Goal: Information Seeking & Learning: Understand process/instructions

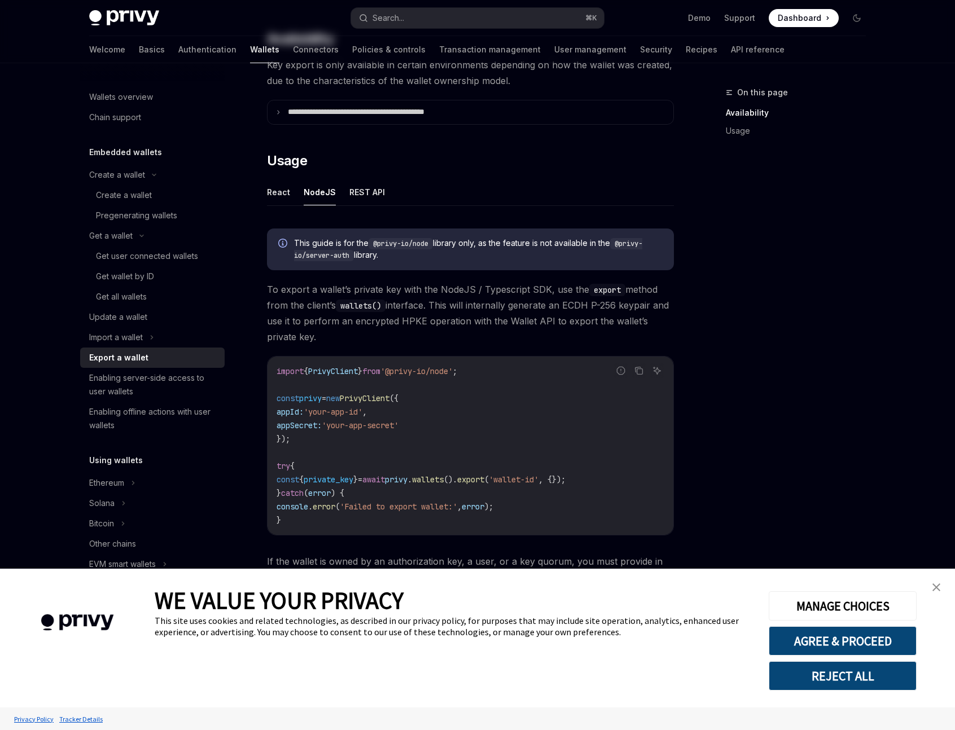
scroll to position [352, 0]
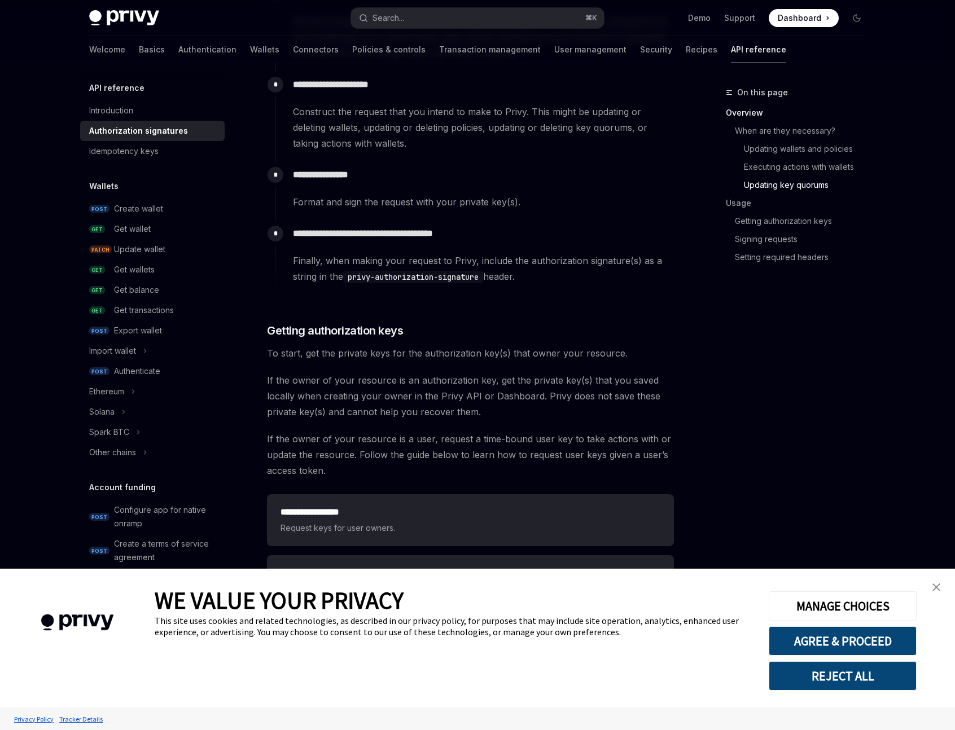
scroll to position [1644, 0]
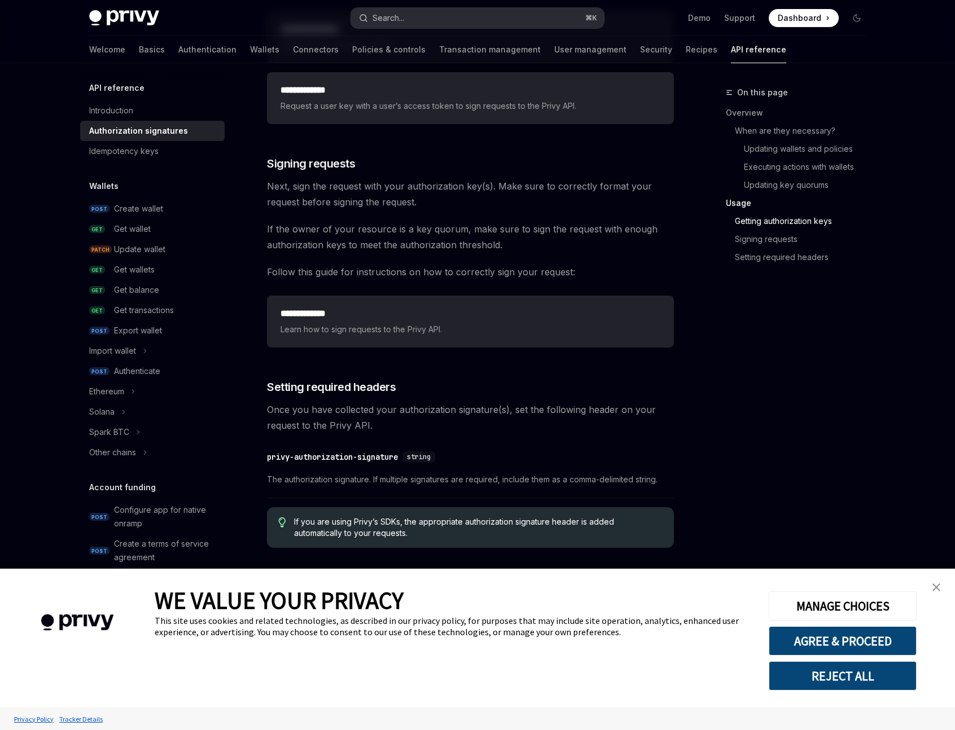
click at [455, 24] on button "Search... ⌘ K" at bounding box center [477, 18] width 253 height 20
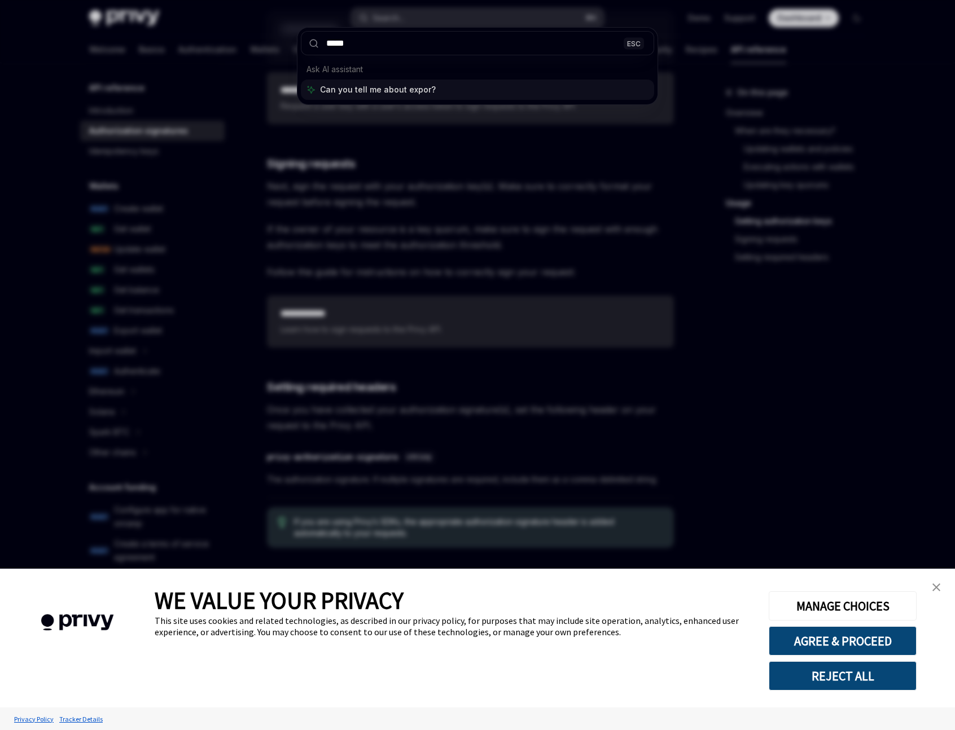
type input "******"
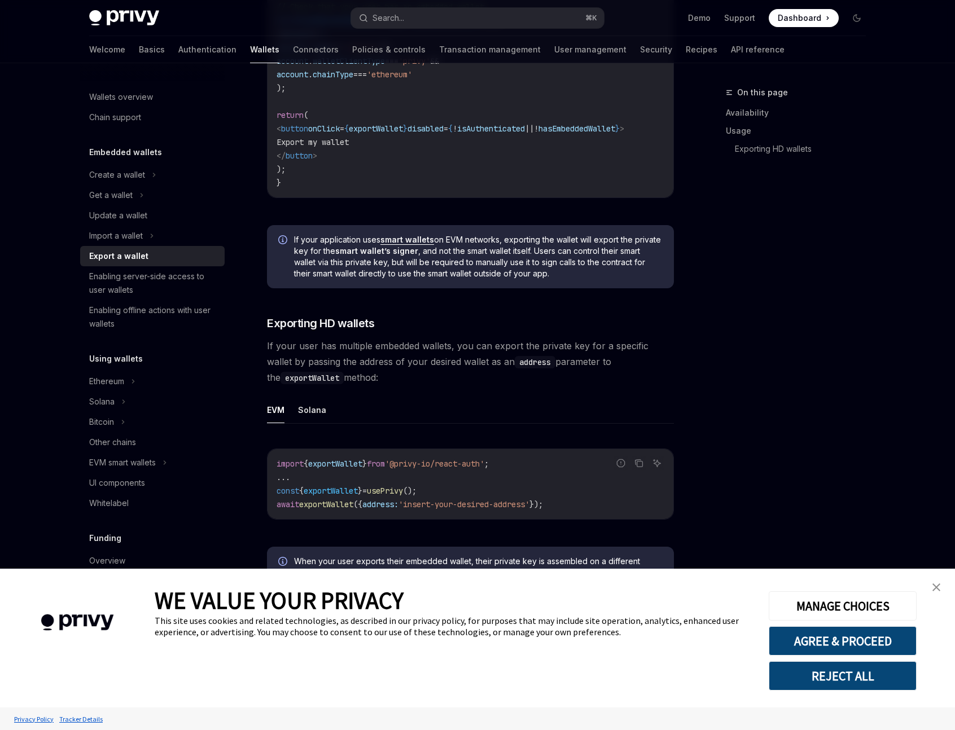
scroll to position [859, 0]
click at [934, 586] on img "close banner" at bounding box center [936, 587] width 8 height 8
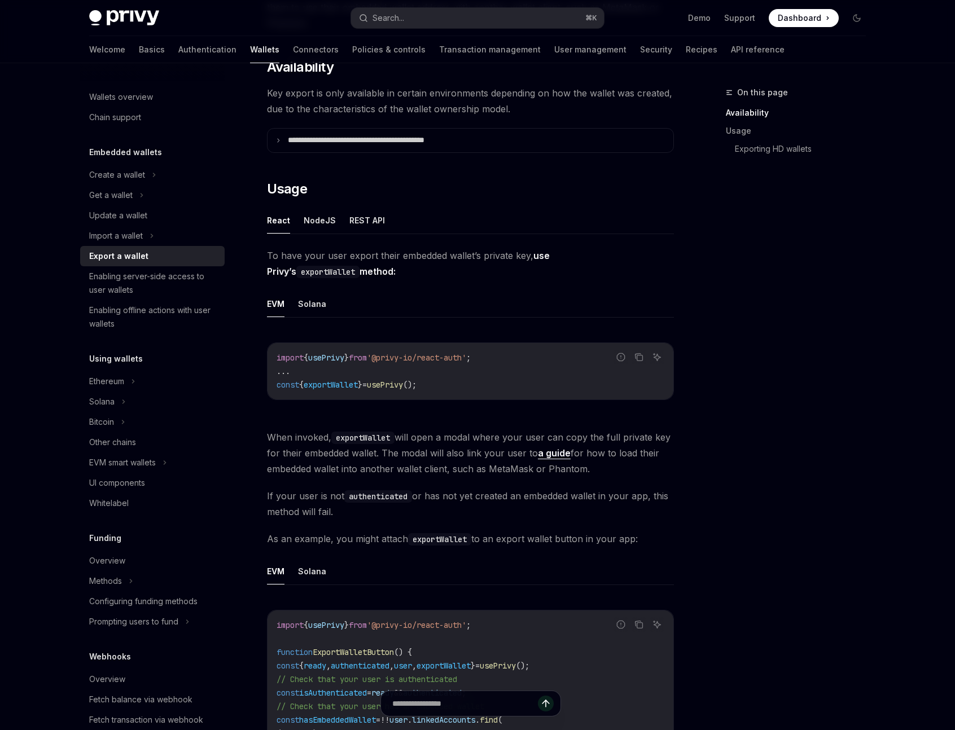
scroll to position [158, 0]
click at [320, 228] on button "NodeJS" at bounding box center [320, 221] width 32 height 27
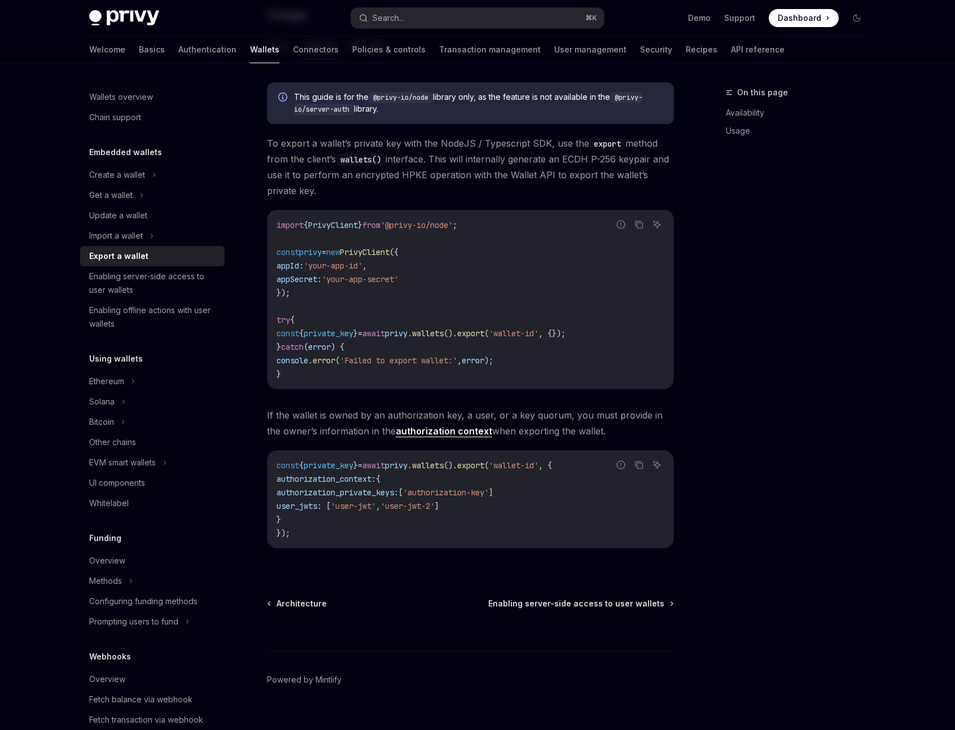
scroll to position [333, 0]
drag, startPoint x: 295, startPoint y: 494, endPoint x: 486, endPoint y: 505, distance: 191.0
click at [486, 505] on code "const { private_key } = await privy . wallets (). export ( 'wallet-id' , { auth…" at bounding box center [470, 498] width 388 height 81
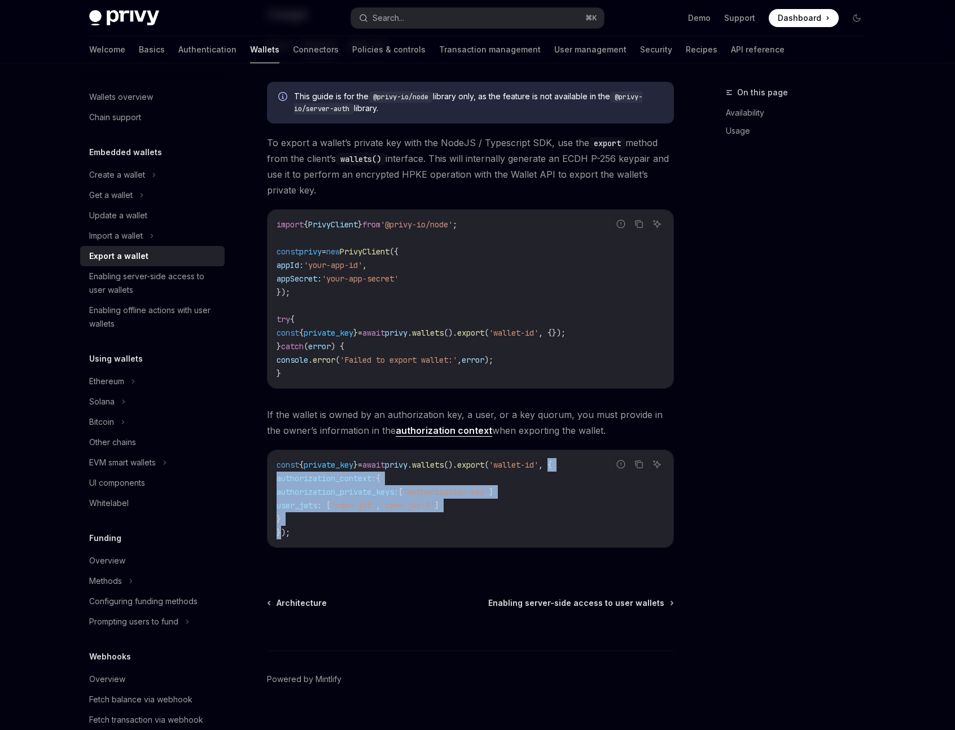
drag, startPoint x: 581, startPoint y: 467, endPoint x: 282, endPoint y: 533, distance: 305.7
click at [282, 533] on code "const { private_key } = await privy . wallets (). export ( 'wallet-id' , { auth…" at bounding box center [470, 498] width 388 height 81
copy code "{ authorization_context: { authorization_private_keys: [ 'authorization-key' ] …"
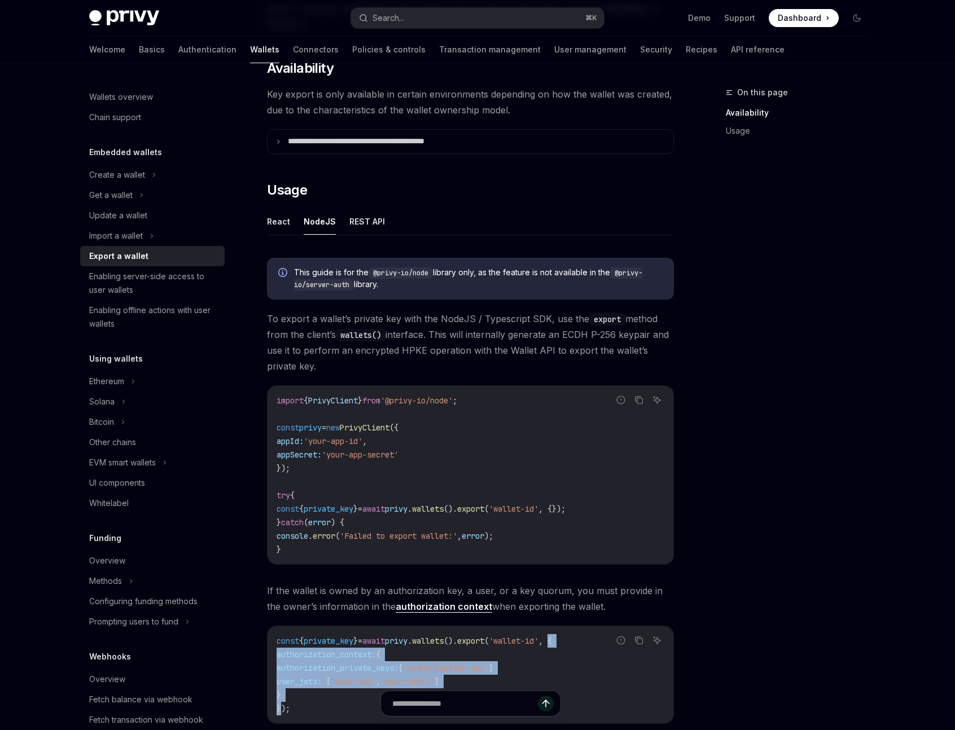
scroll to position [146, 0]
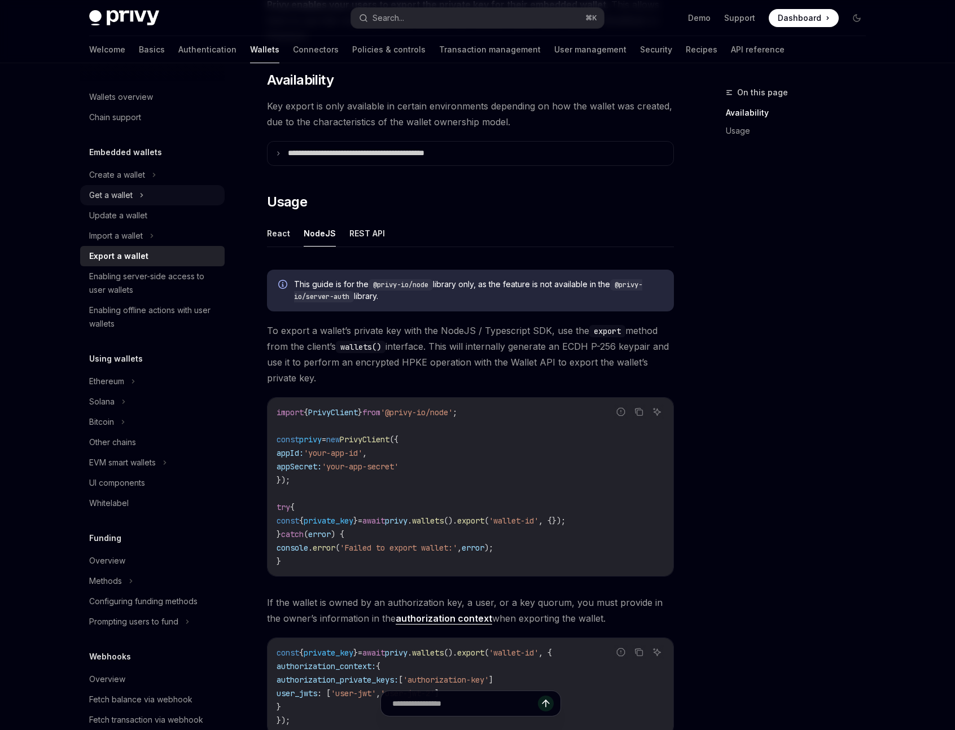
click at [141, 196] on icon at bounding box center [141, 195] width 5 height 14
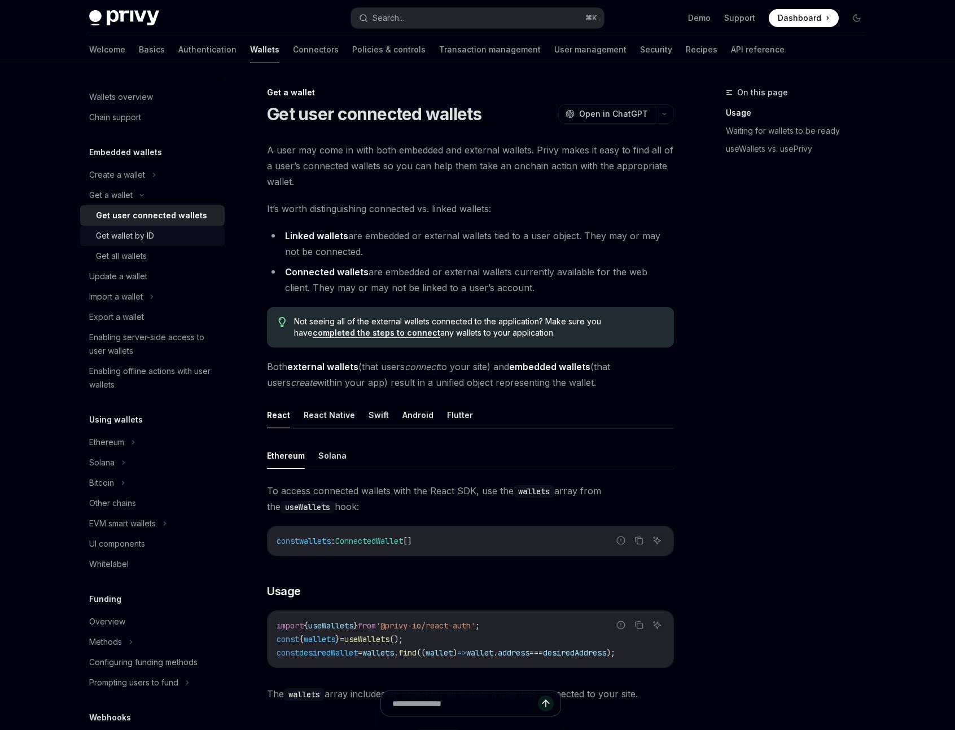
click at [163, 235] on div "Get wallet by ID" at bounding box center [157, 236] width 122 height 14
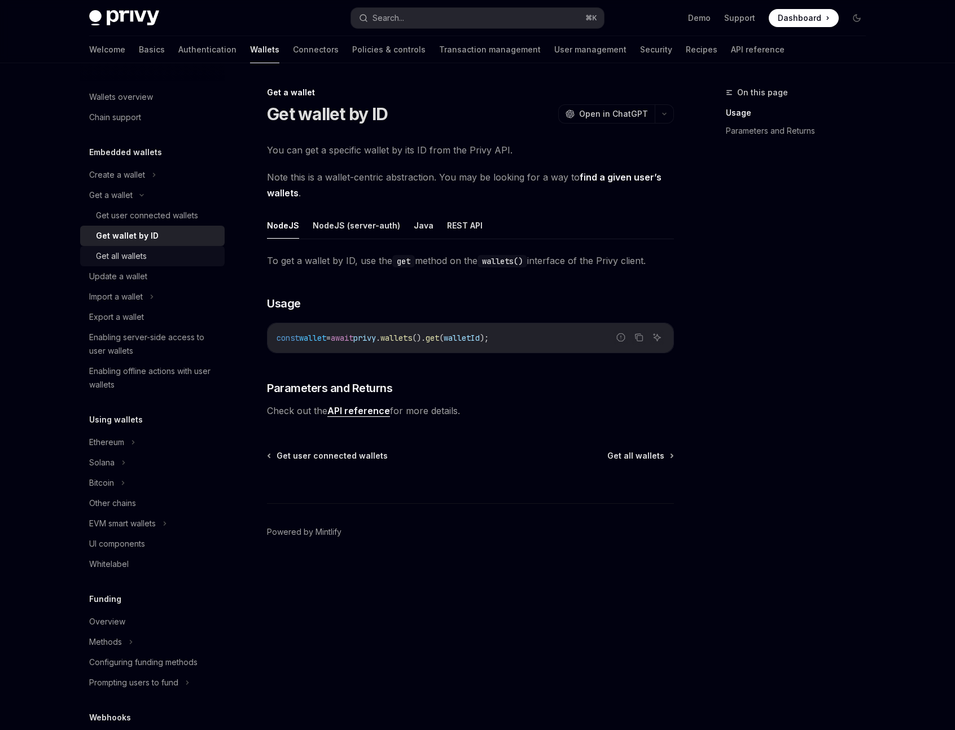
click at [162, 256] on div "Get all wallets" at bounding box center [157, 256] width 122 height 14
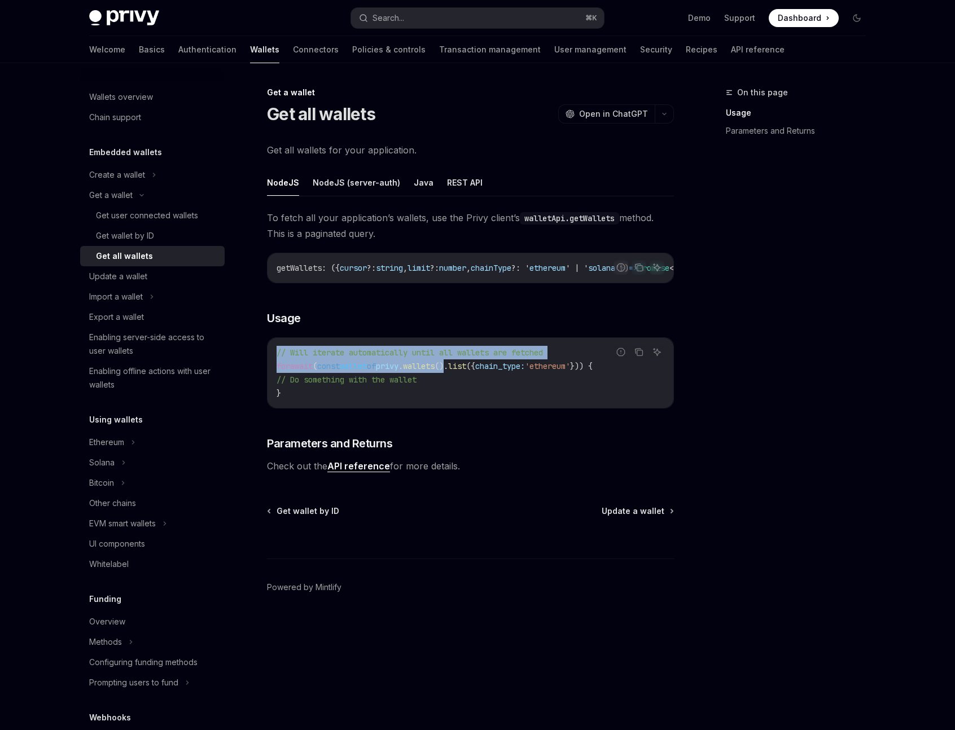
drag, startPoint x: 475, startPoint y: 372, endPoint x: 625, endPoint y: 374, distance: 149.5
click at [625, 374] on div "Report incorrect code Copy Ask AI // Will iterate automatically until all walle…" at bounding box center [470, 372] width 407 height 71
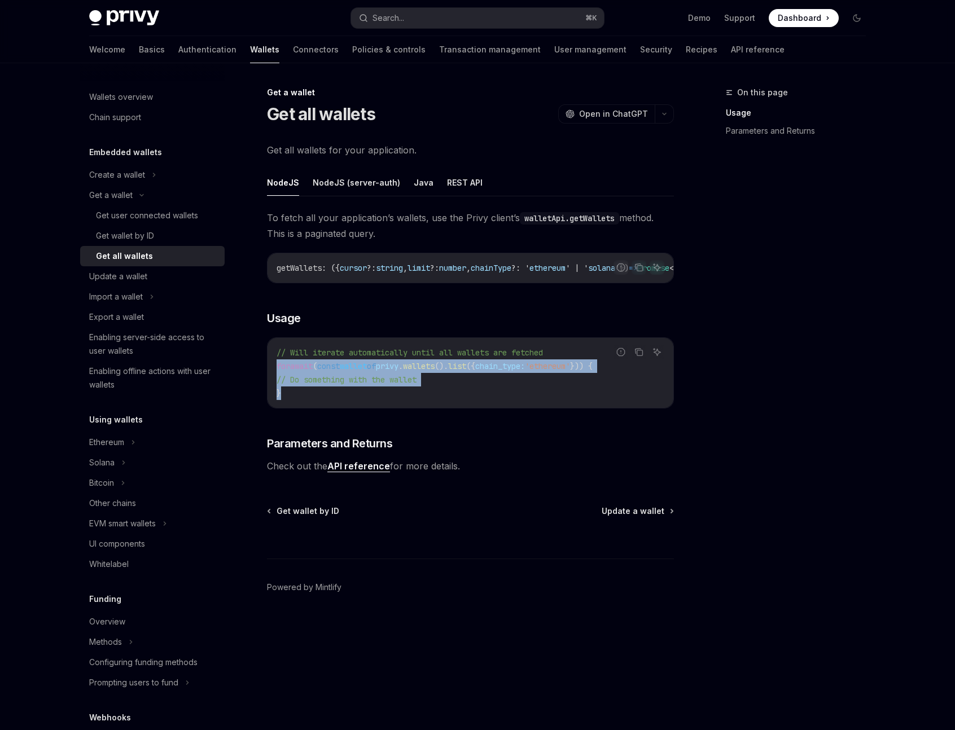
drag, startPoint x: 292, startPoint y: 397, endPoint x: 271, endPoint y: 368, distance: 35.9
click at [271, 368] on div "// Will iterate automatically until all wallets are fetched for await ( const w…" at bounding box center [470, 373] width 406 height 70
copy code "for await ( const wallet of privy . wallets (). list ({ chain_type: 'ethereum' …"
click at [362, 188] on button "NodeJS (server-auth)" at bounding box center [356, 182] width 87 height 27
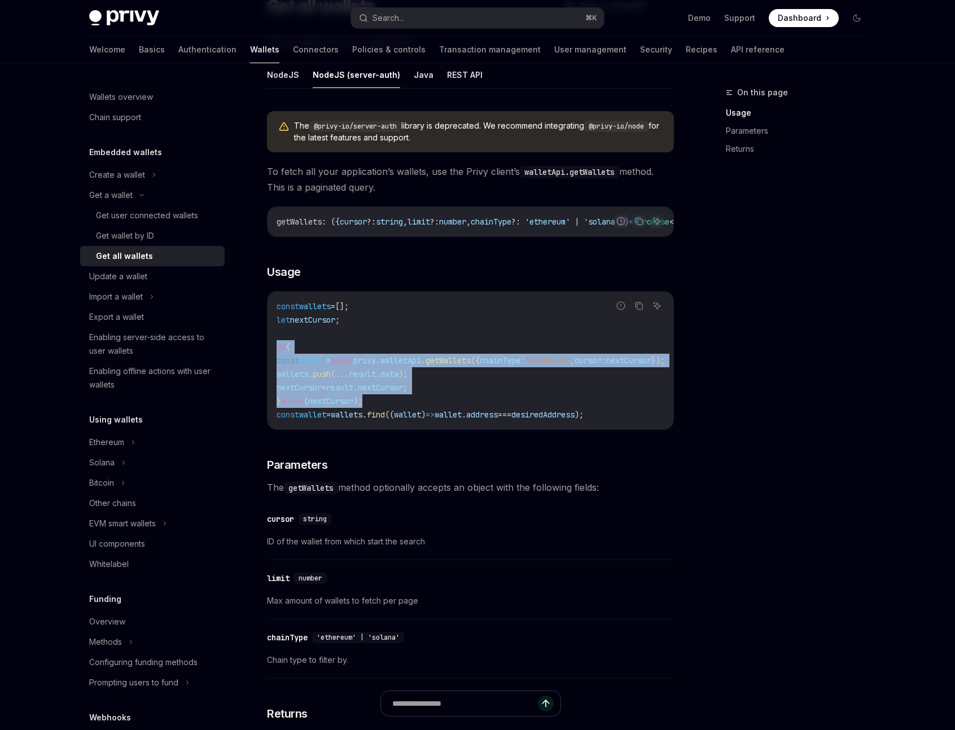
drag, startPoint x: 277, startPoint y: 351, endPoint x: 582, endPoint y: 402, distance: 309.4
click at [582, 402] on code "const wallets = []; let nextCursor ; do { const result = await privy . walletAp…" at bounding box center [483, 361] width 415 height 122
drag, startPoint x: 278, startPoint y: 312, endPoint x: 388, endPoint y: 408, distance: 146.3
click at [389, 409] on code "const wallets = []; let nextCursor ; do { const result = await privy . walletAp…" at bounding box center [483, 361] width 415 height 122
copy code "const wallets = []; let nextCursor ; do { const result = await privy . walletAp…"
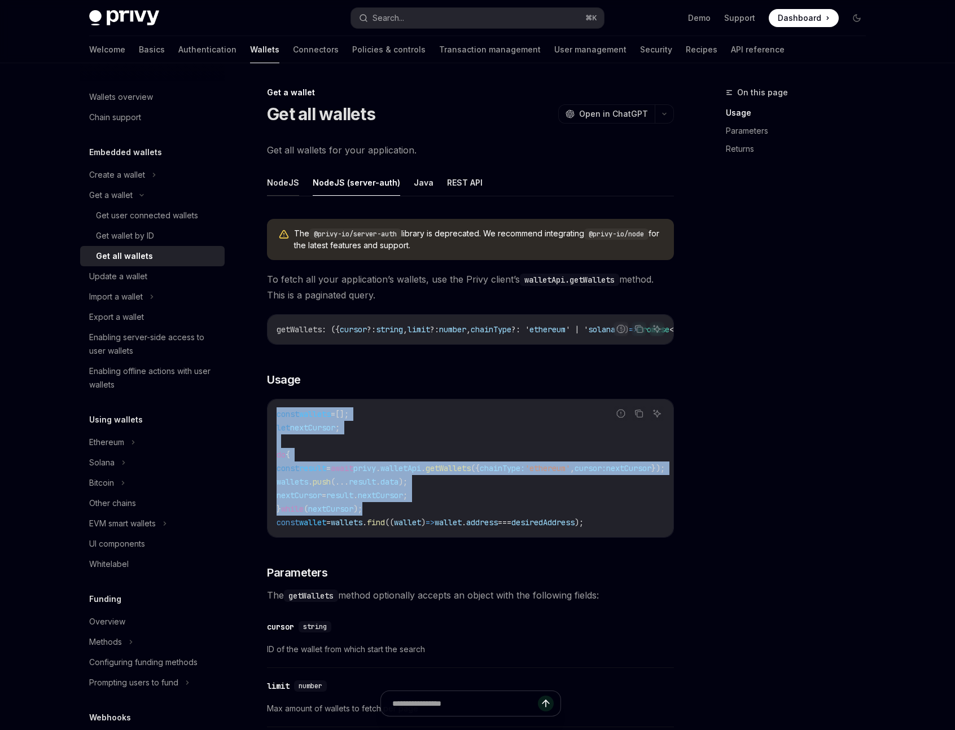
click at [278, 183] on button "NodeJS" at bounding box center [283, 182] width 32 height 27
type textarea "*"
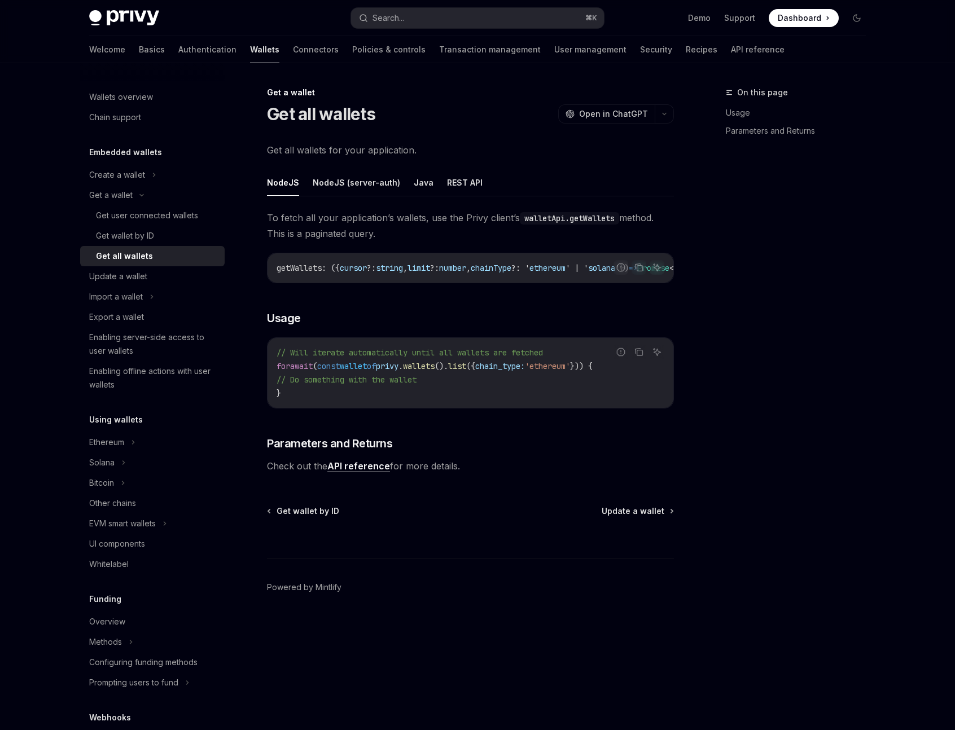
click at [434, 371] on span "wallets" at bounding box center [419, 366] width 32 height 10
copy span "wallets"
click at [466, 371] on span "list" at bounding box center [457, 366] width 18 height 10
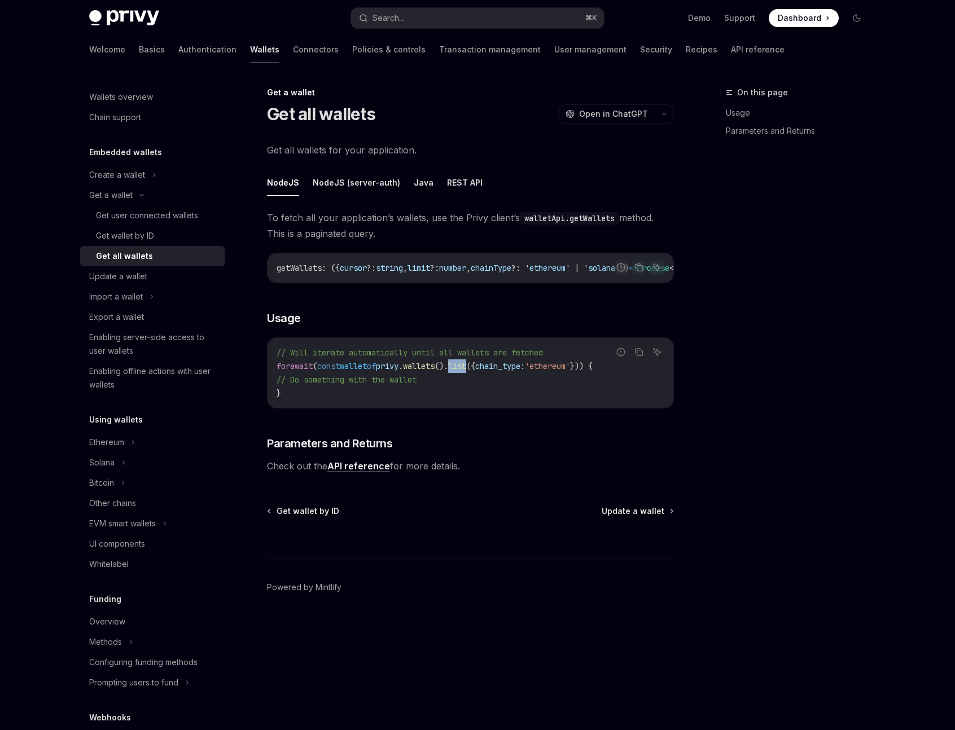
copy span "list"
click at [499, 3] on div "Privy Docs home page Search... ⌘ K Demo Support Dashboard Dashboard Search..." at bounding box center [477, 18] width 776 height 36
click at [501, 17] on button "Search... ⌘ K" at bounding box center [477, 18] width 253 height 20
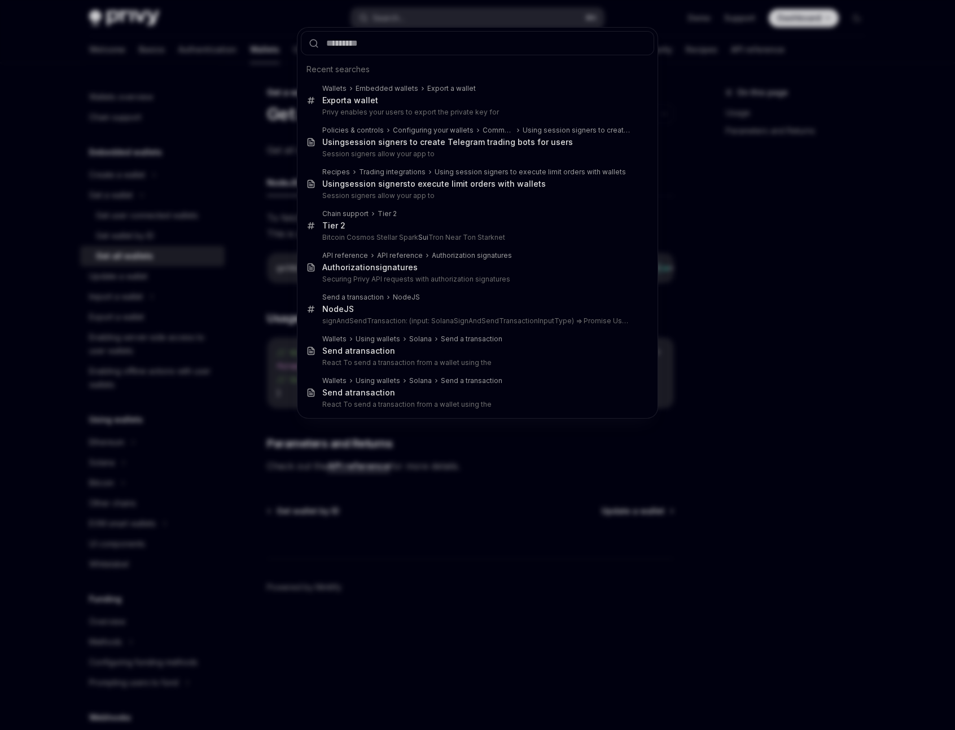
type input "**********"
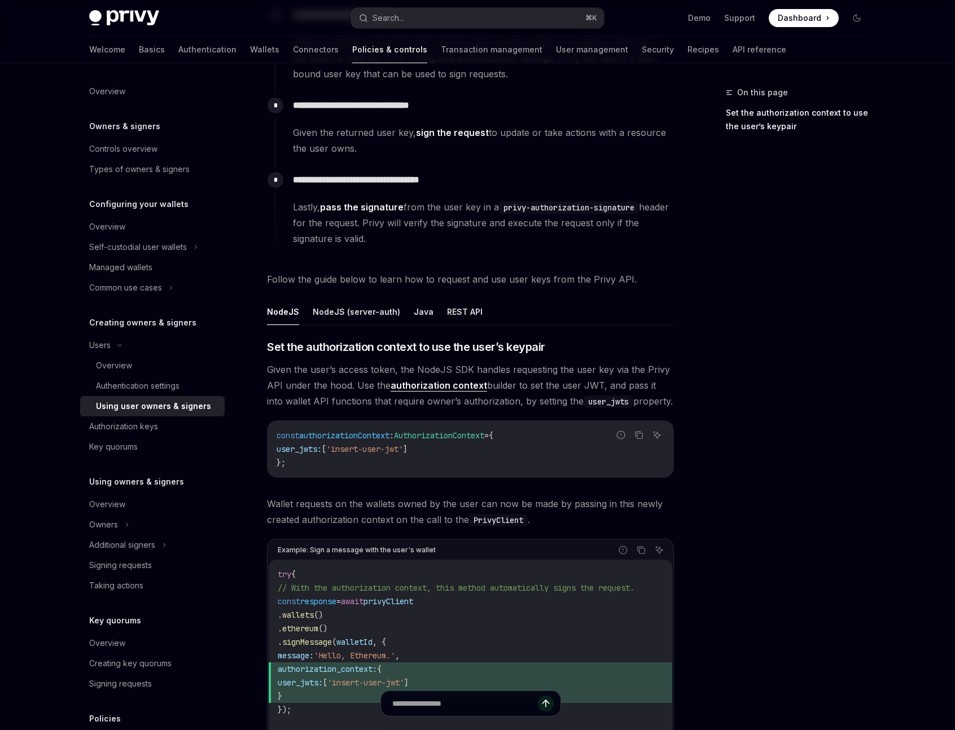
scroll to position [204, 0]
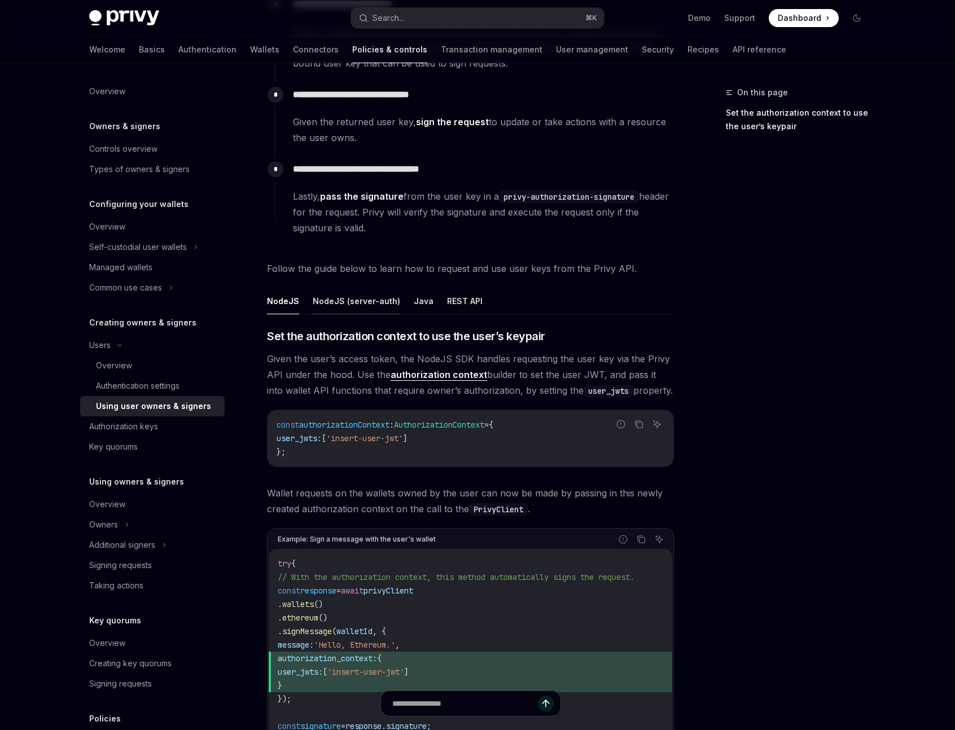
click at [368, 304] on button "NodeJS (server-auth)" at bounding box center [356, 301] width 87 height 27
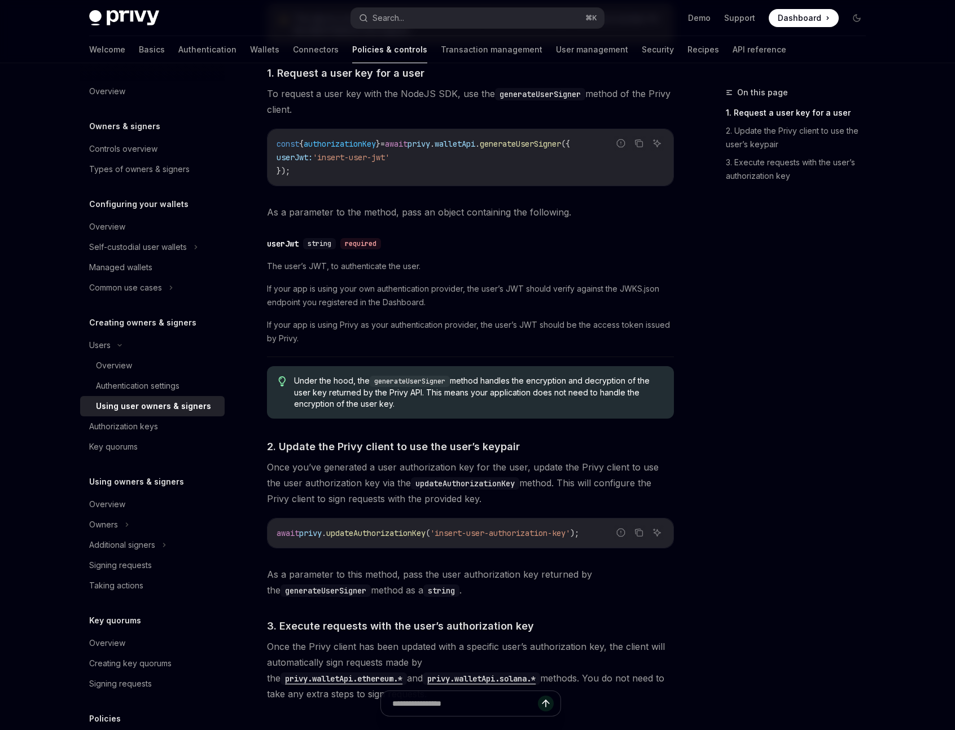
scroll to position [535, 0]
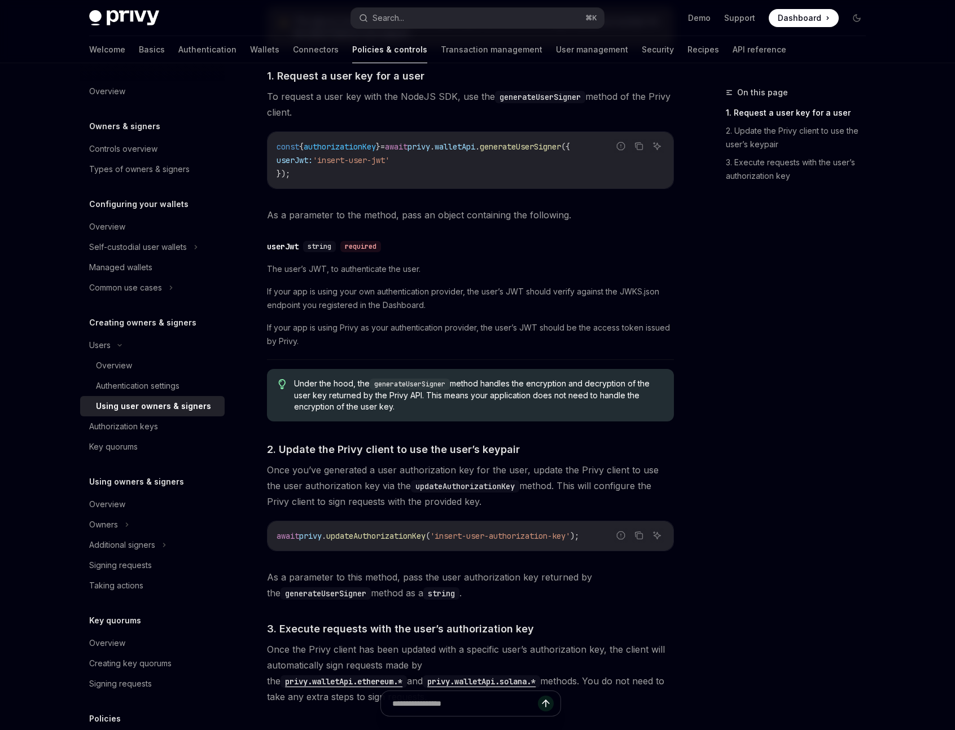
click at [561, 143] on span "generateUserSigner" at bounding box center [520, 147] width 81 height 10
copy span "generateUserSigner"
click at [156, 429] on div "Authorization keys" at bounding box center [123, 427] width 69 height 14
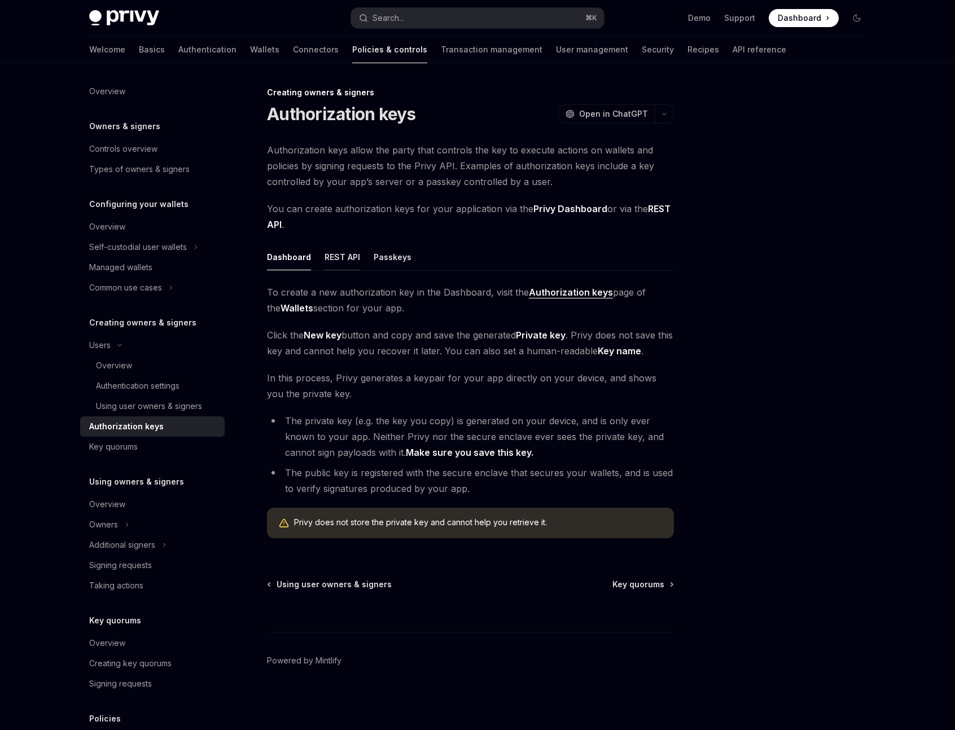
click at [337, 256] on button "REST API" at bounding box center [342, 257] width 36 height 27
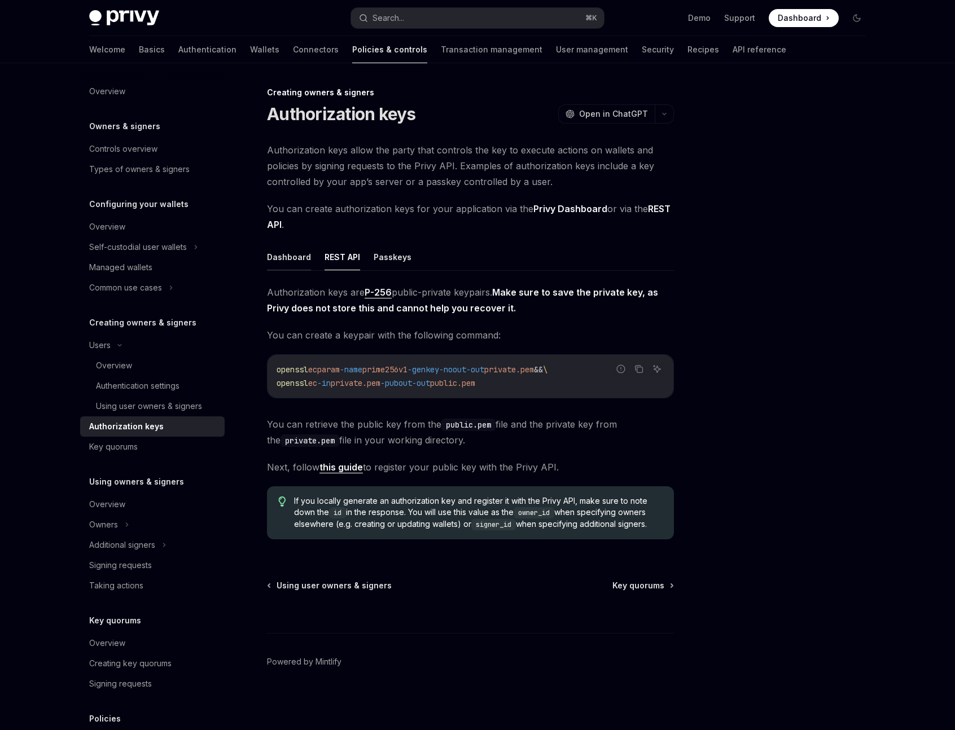
click at [295, 257] on button "Dashboard" at bounding box center [289, 257] width 44 height 27
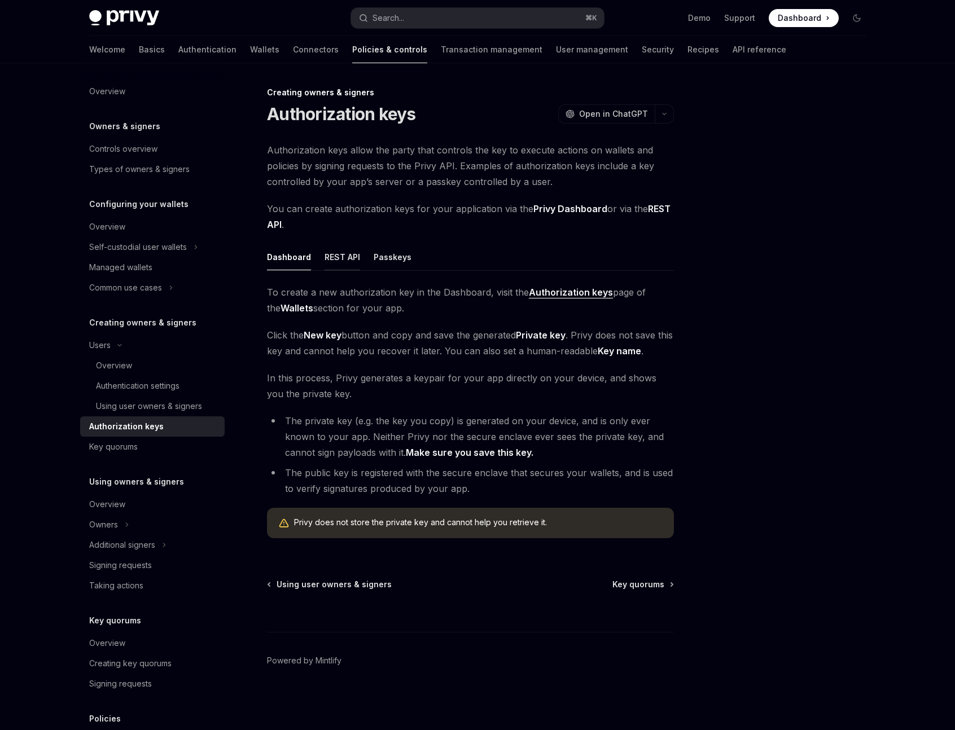
click at [341, 259] on button "REST API" at bounding box center [342, 257] width 36 height 27
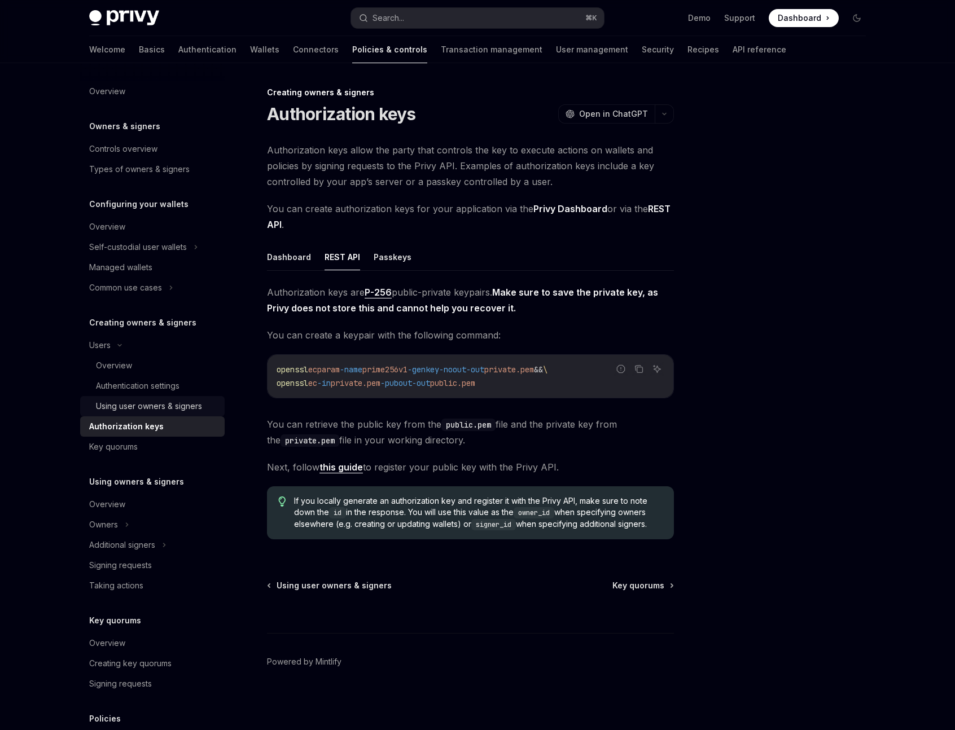
click at [150, 407] on div "Using user owners & signers" at bounding box center [149, 406] width 106 height 14
type textarea "*"
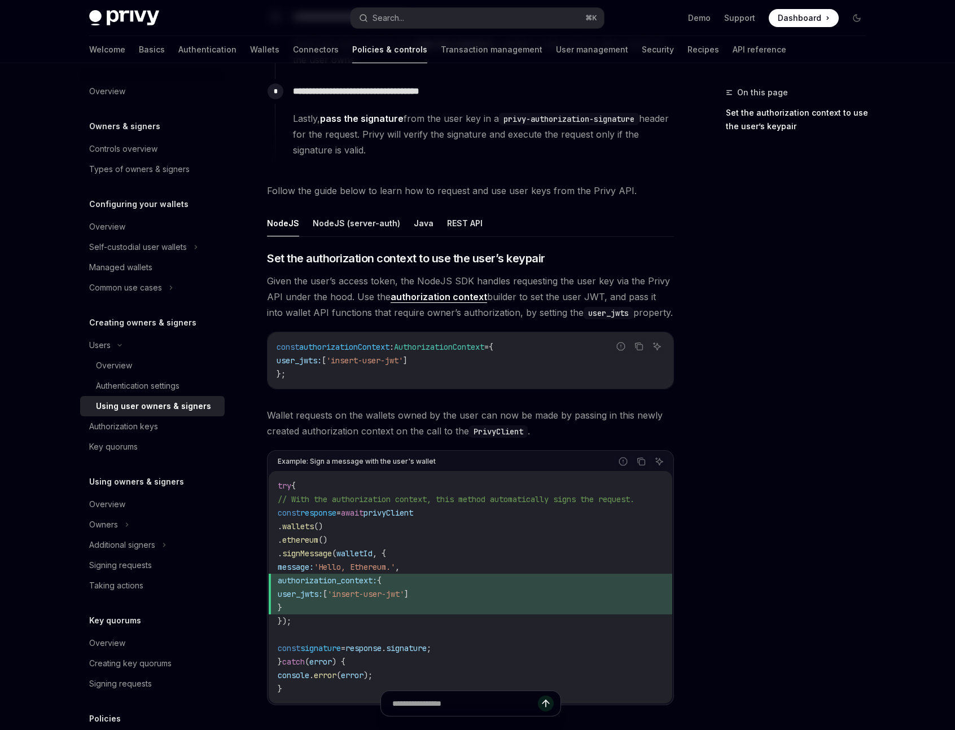
scroll to position [283, 0]
click at [440, 24] on button "Search... ⌘ K" at bounding box center [477, 18] width 253 height 20
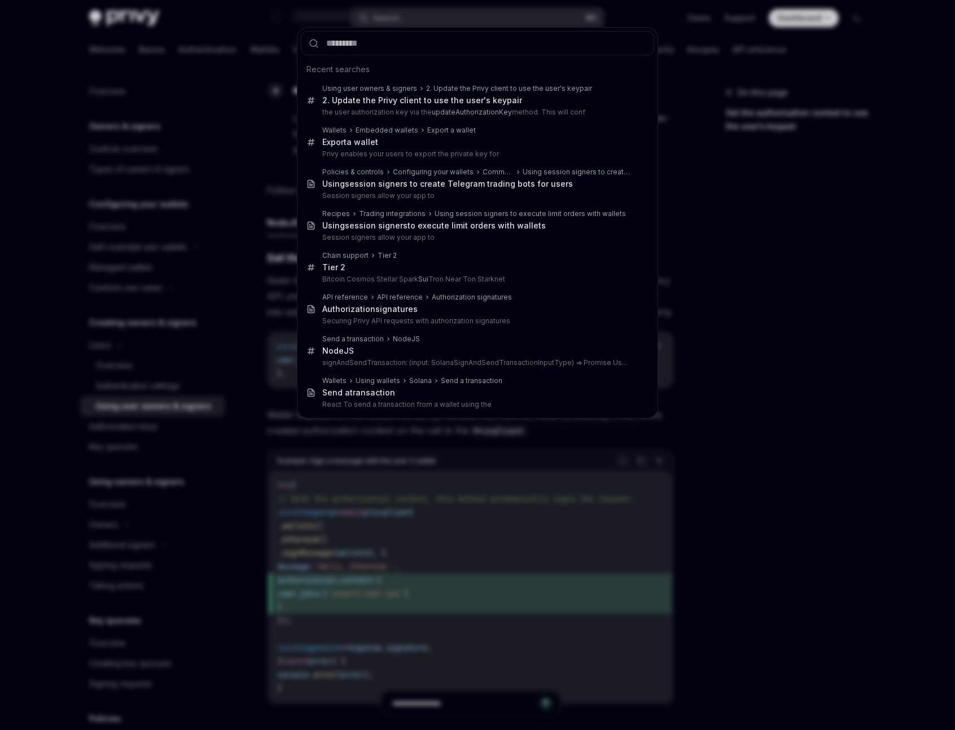
type input "******"
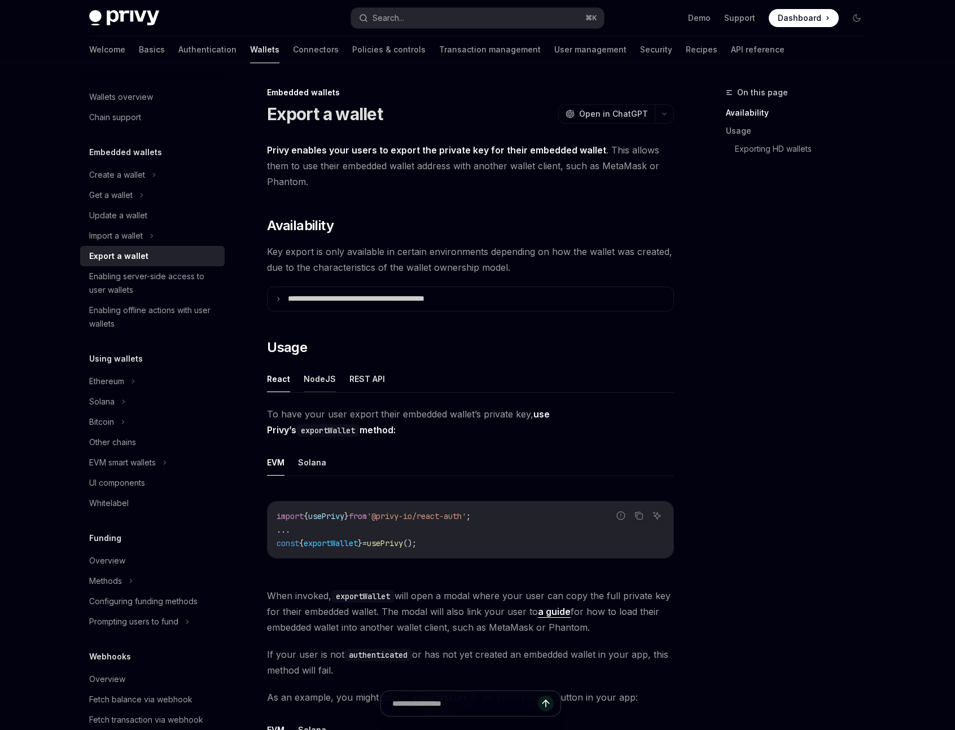
click at [319, 379] on button "NodeJS" at bounding box center [320, 379] width 32 height 27
type textarea "*"
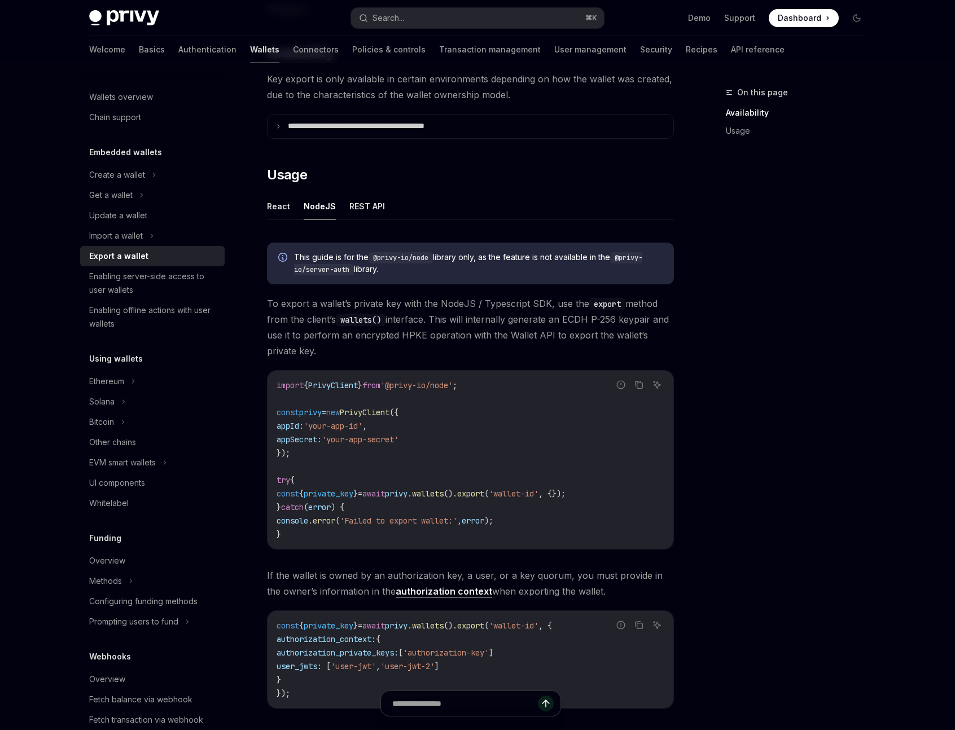
scroll to position [352, 0]
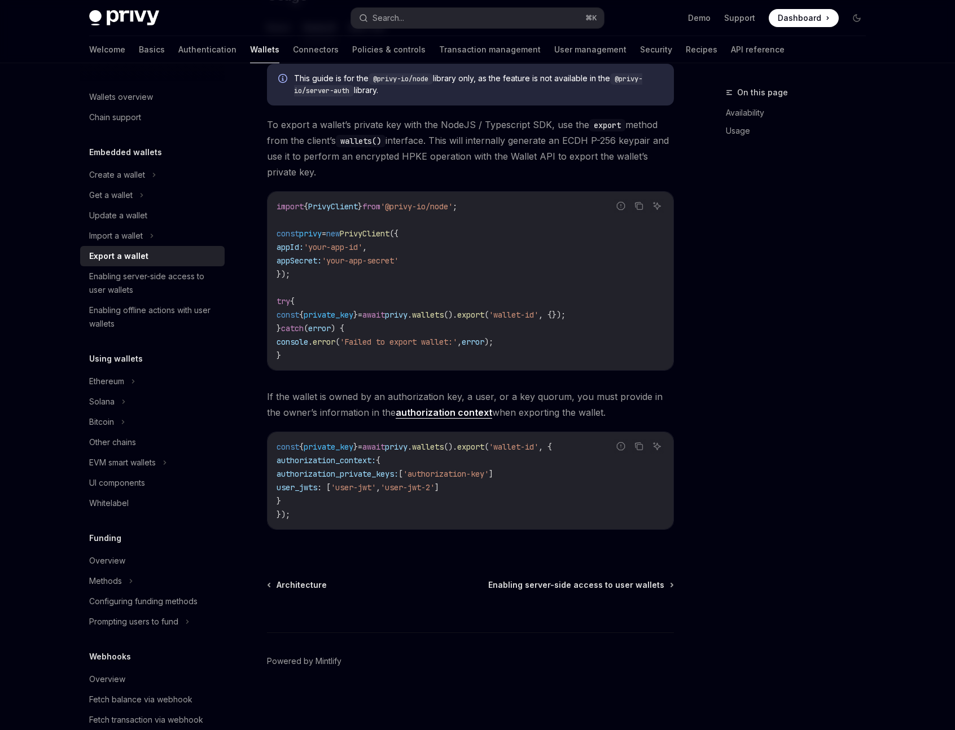
drag, startPoint x: 295, startPoint y: 476, endPoint x: 416, endPoint y: 476, distance: 121.3
click at [398, 476] on span "authorization_private_keys:" at bounding box center [337, 474] width 122 height 10
click at [396, 471] on span "authorization_private_keys:" at bounding box center [337, 474] width 122 height 10
copy span "authorization_private_keys"
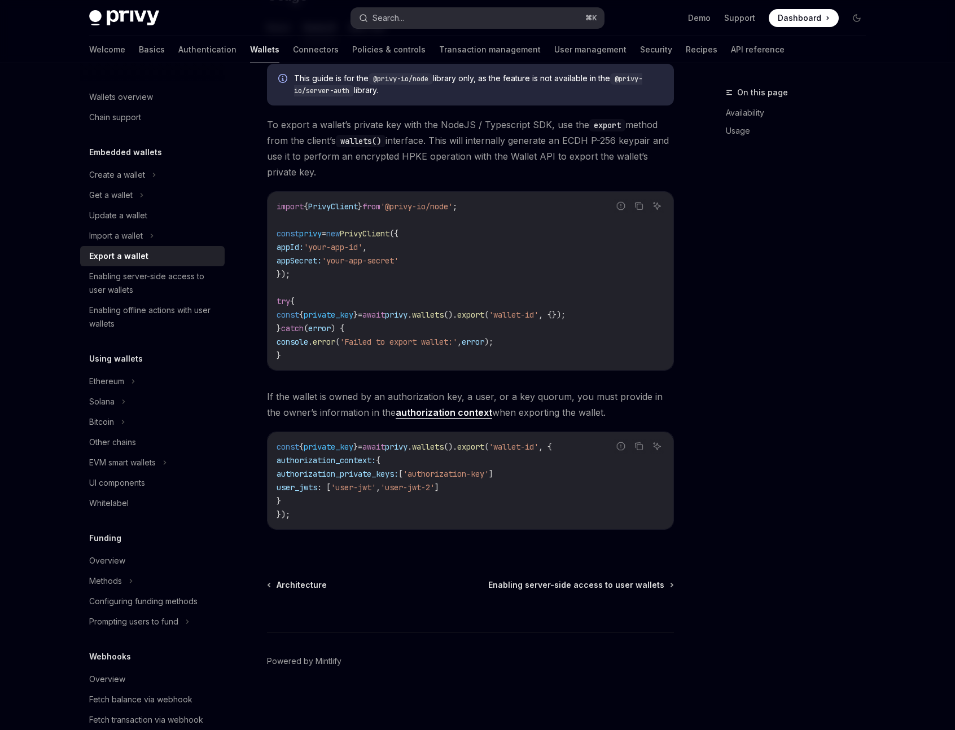
click at [524, 16] on button "Search... ⌘ K" at bounding box center [477, 18] width 253 height 20
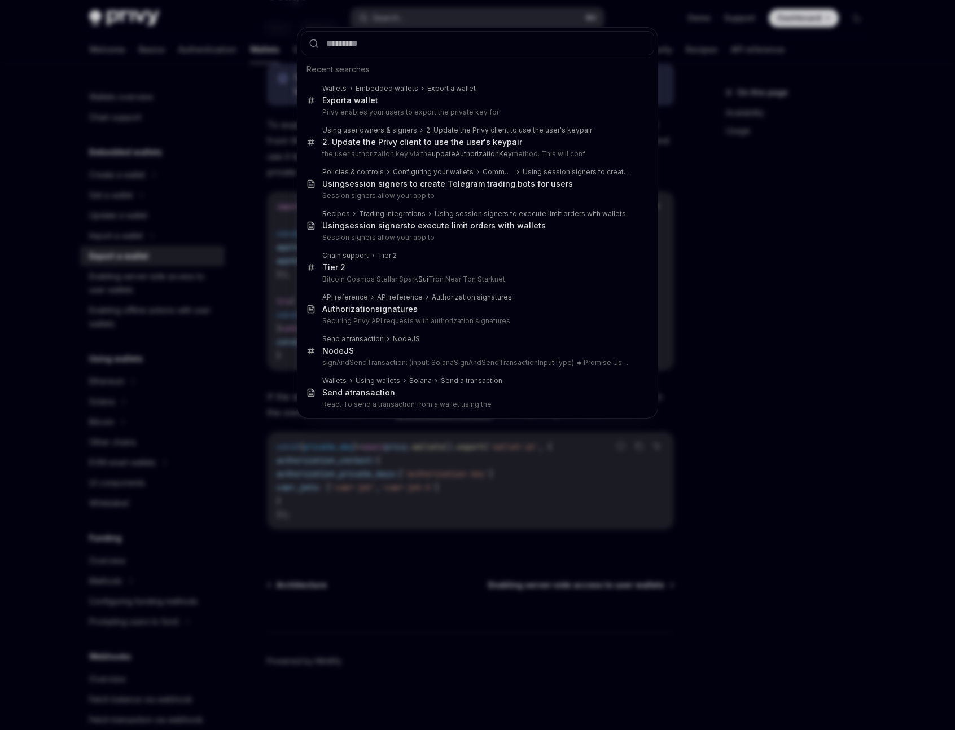
type input "**********"
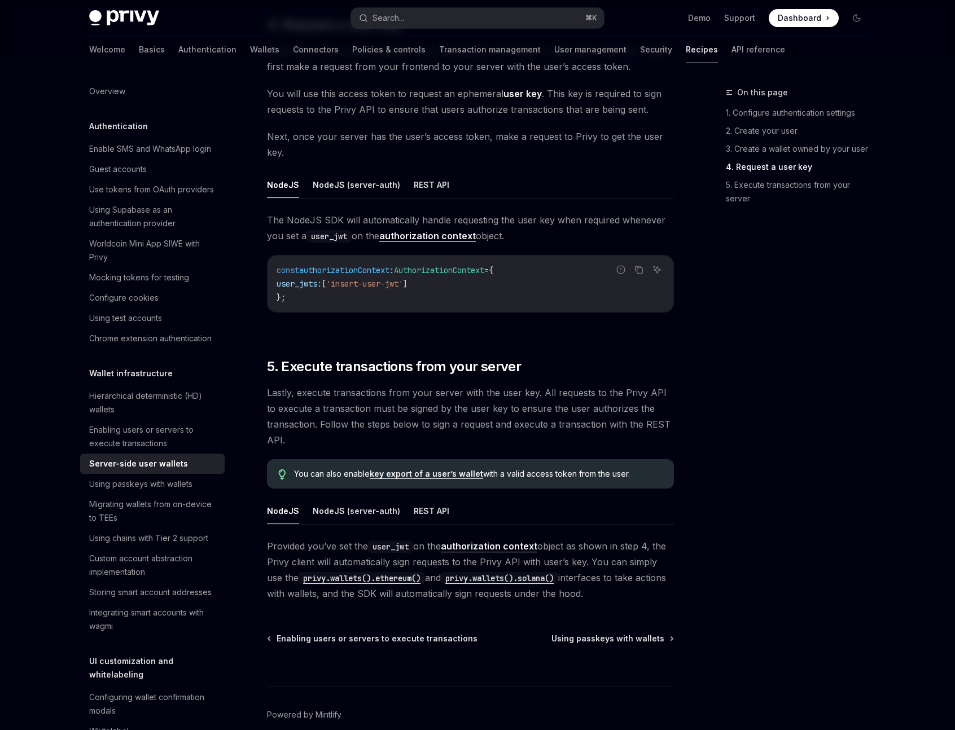
scroll to position [1762, 0]
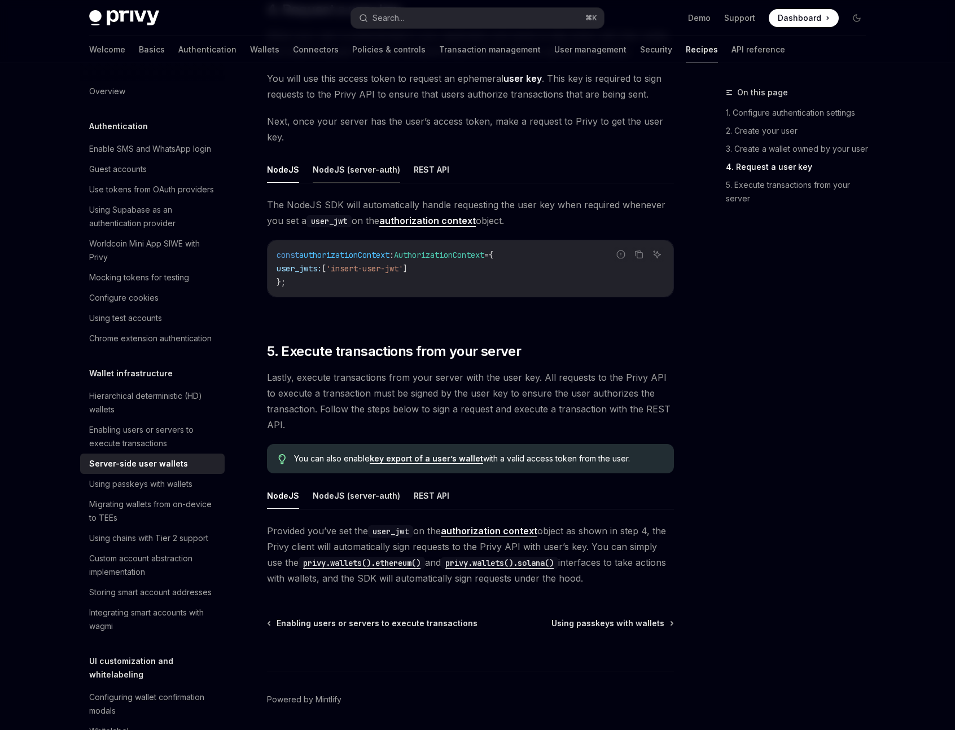
click at [351, 179] on button "NodeJS (server-auth)" at bounding box center [356, 169] width 87 height 27
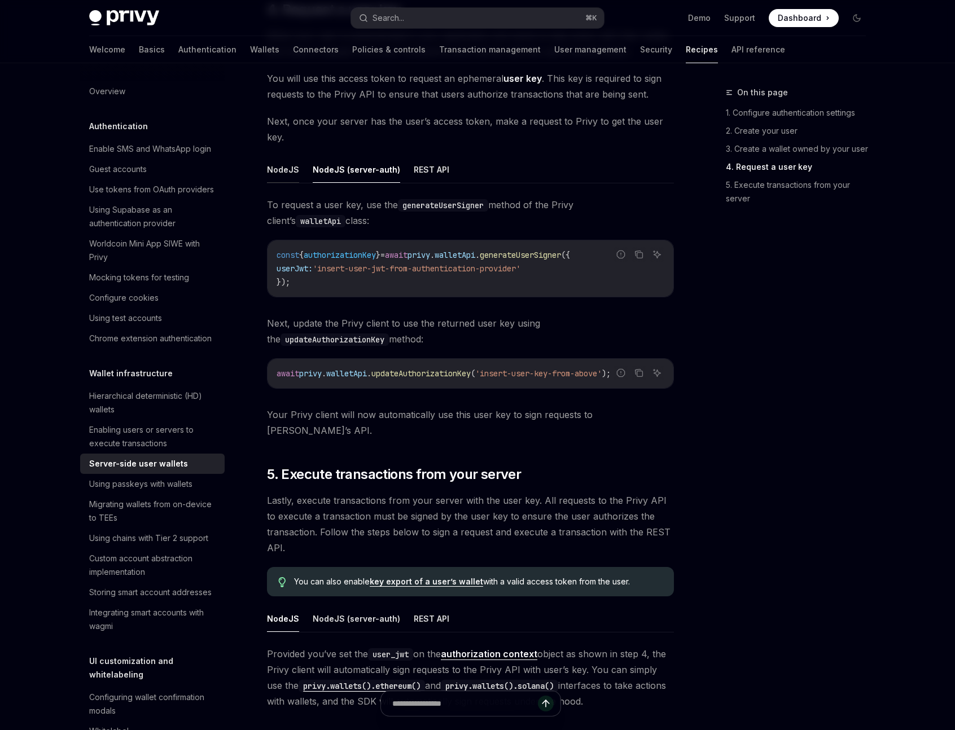
click at [284, 166] on button "NodeJS" at bounding box center [283, 169] width 32 height 27
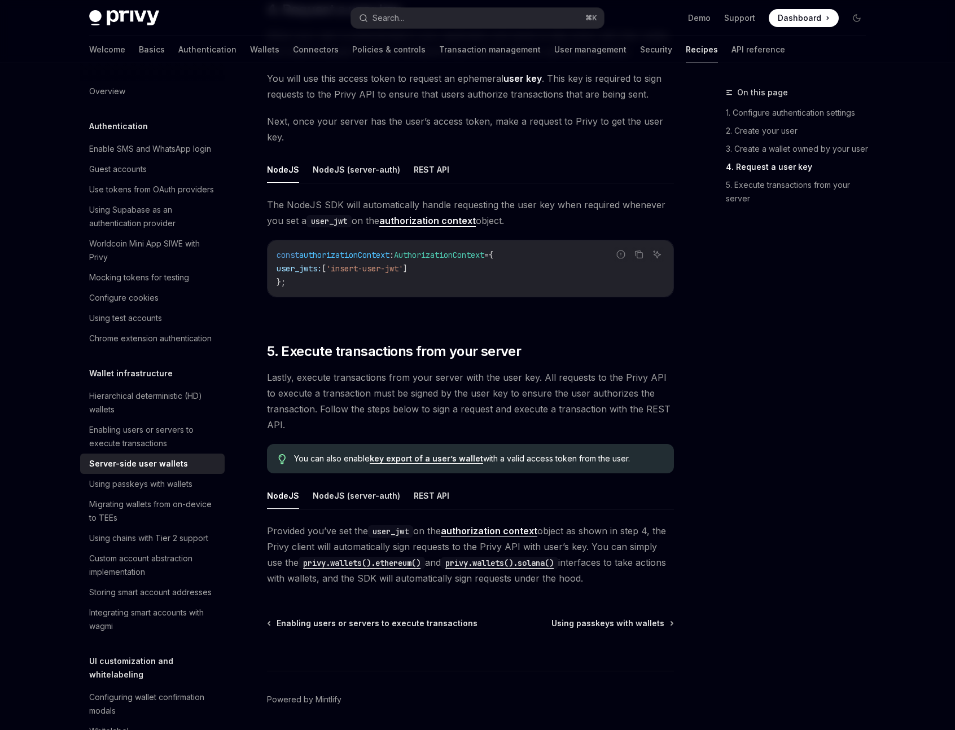
scroll to position [1800, 0]
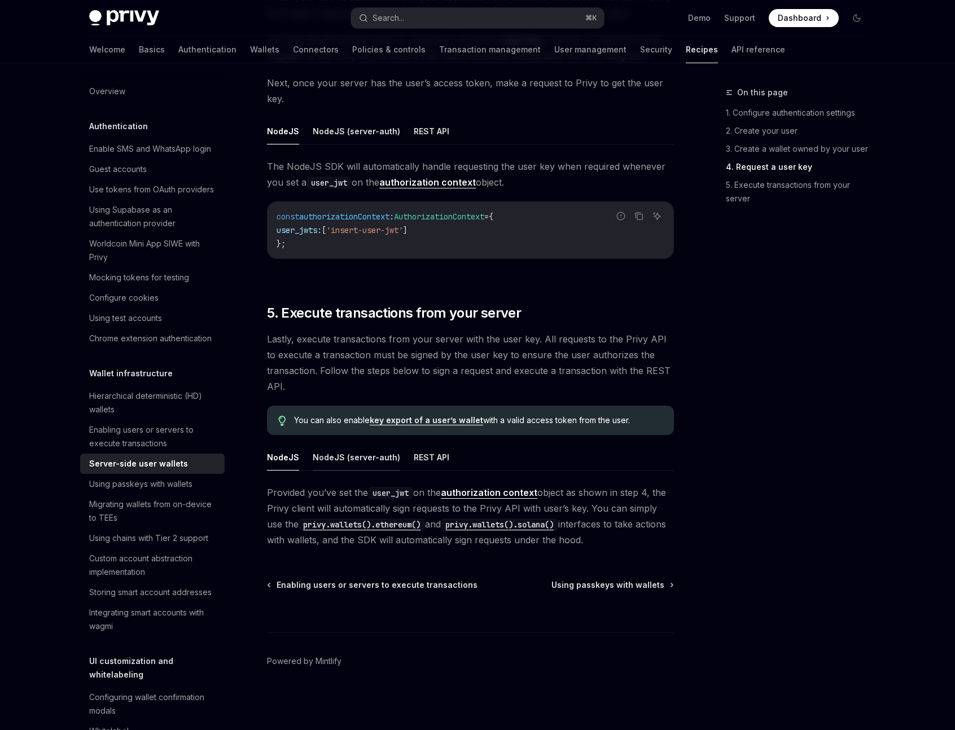
click at [373, 458] on button "NodeJS (server-auth)" at bounding box center [356, 457] width 87 height 27
click at [304, 449] on ul "NodeJS NodeJS (server-auth) REST API" at bounding box center [470, 457] width 407 height 27
click at [295, 451] on button "NodeJS" at bounding box center [283, 457] width 32 height 27
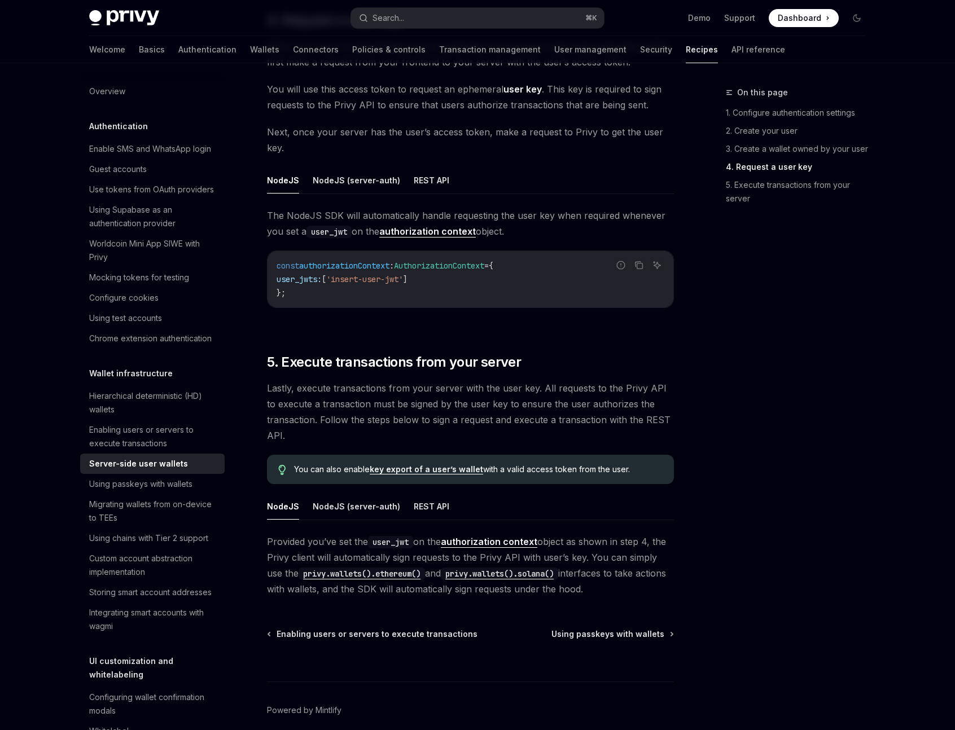
scroll to position [1739, 0]
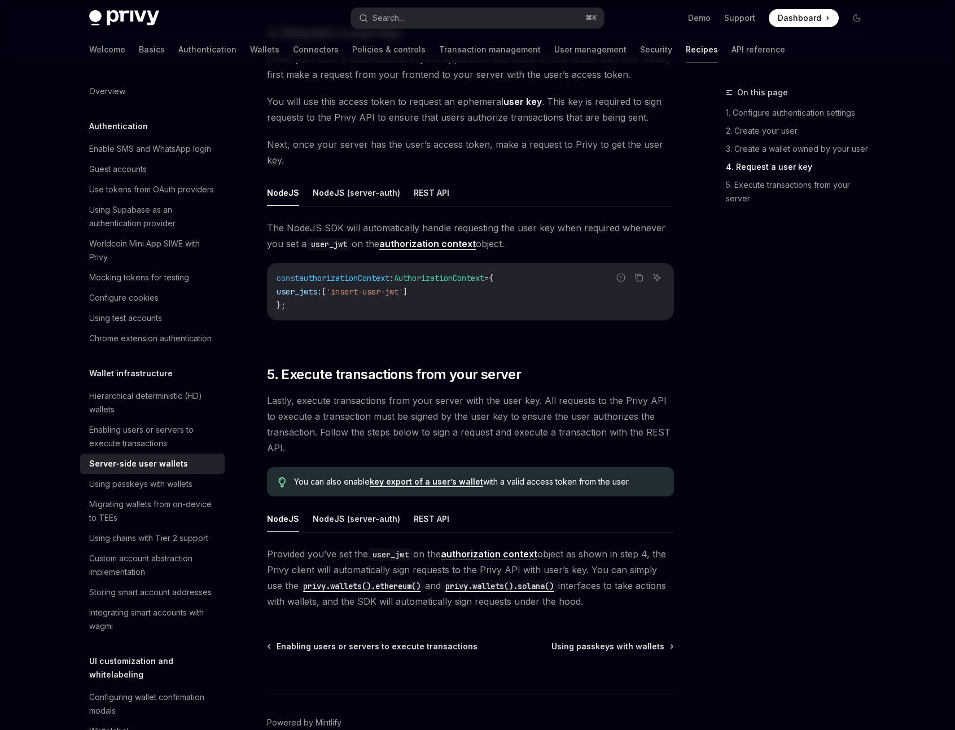
click at [431, 246] on link "authorization context" at bounding box center [427, 244] width 96 height 12
type textarea "*"
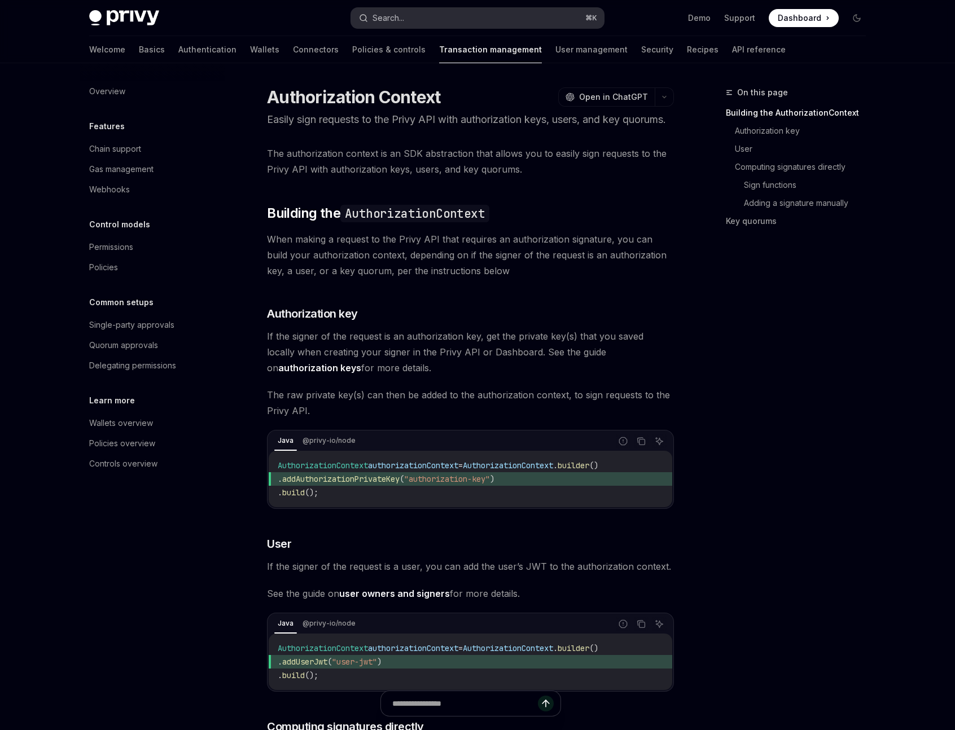
click at [499, 20] on button "Search... ⌘ K" at bounding box center [477, 18] width 253 height 20
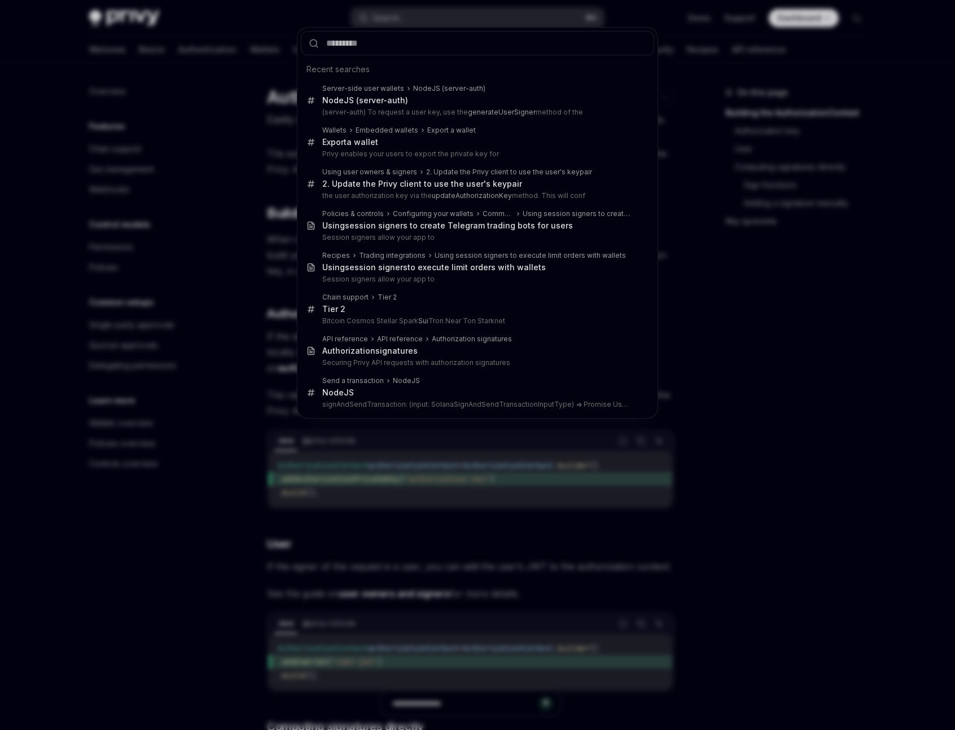
type input "**********"
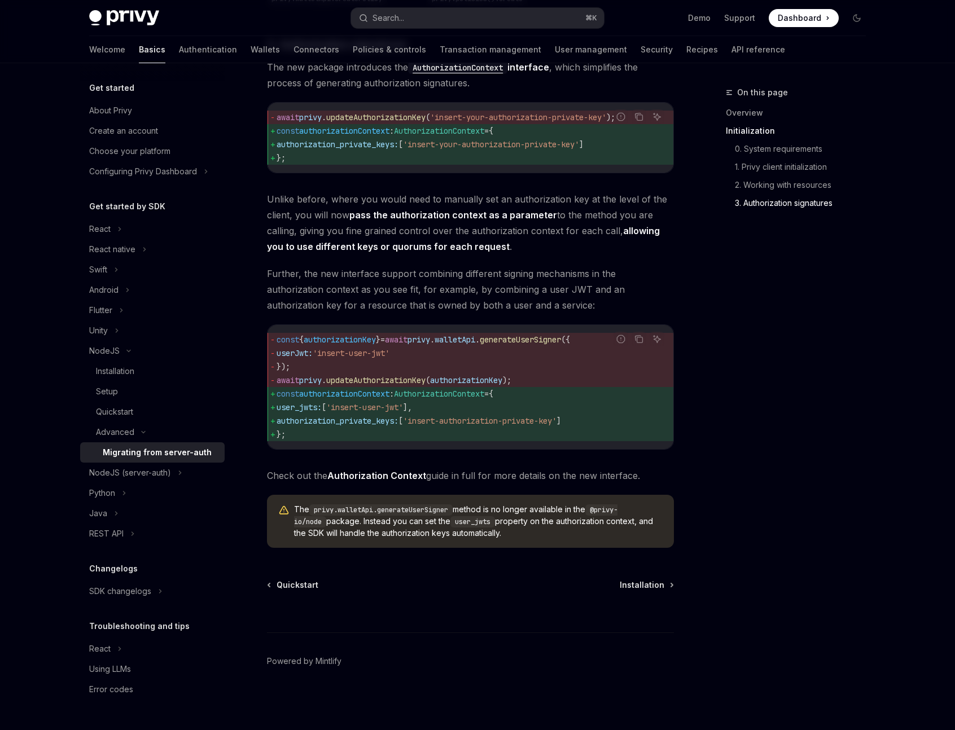
scroll to position [1266, 0]
click at [186, 476] on div "NodeJS (server-auth)" at bounding box center [152, 473] width 144 height 20
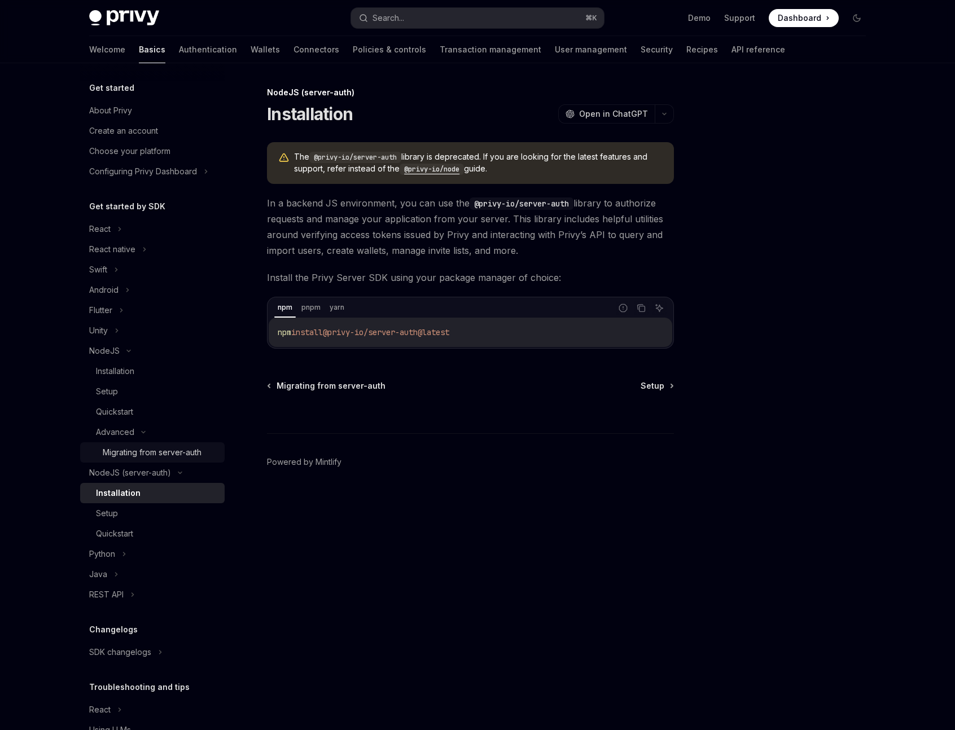
click at [144, 453] on div "Migrating from server-auth" at bounding box center [152, 453] width 99 height 14
type textarea "*"
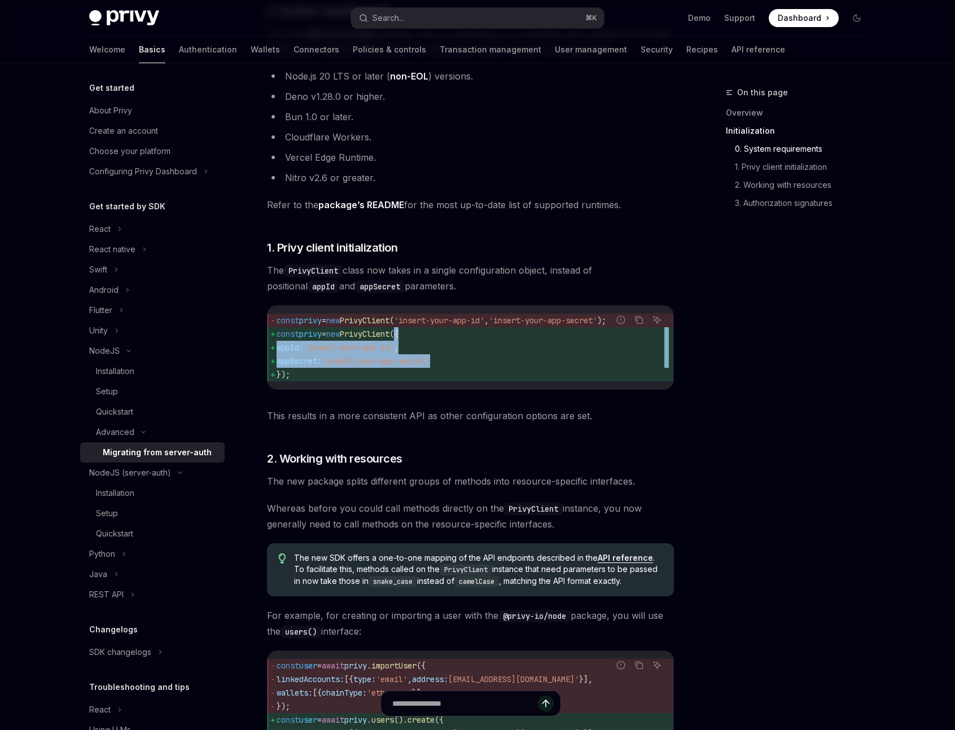
drag, startPoint x: 403, startPoint y: 336, endPoint x: 279, endPoint y: 373, distance: 130.0
click at [279, 373] on code "const privy = new PrivyClient ( 'insert-your-app-id' , 'insert-your-app-secret'…" at bounding box center [470, 348] width 388 height 68
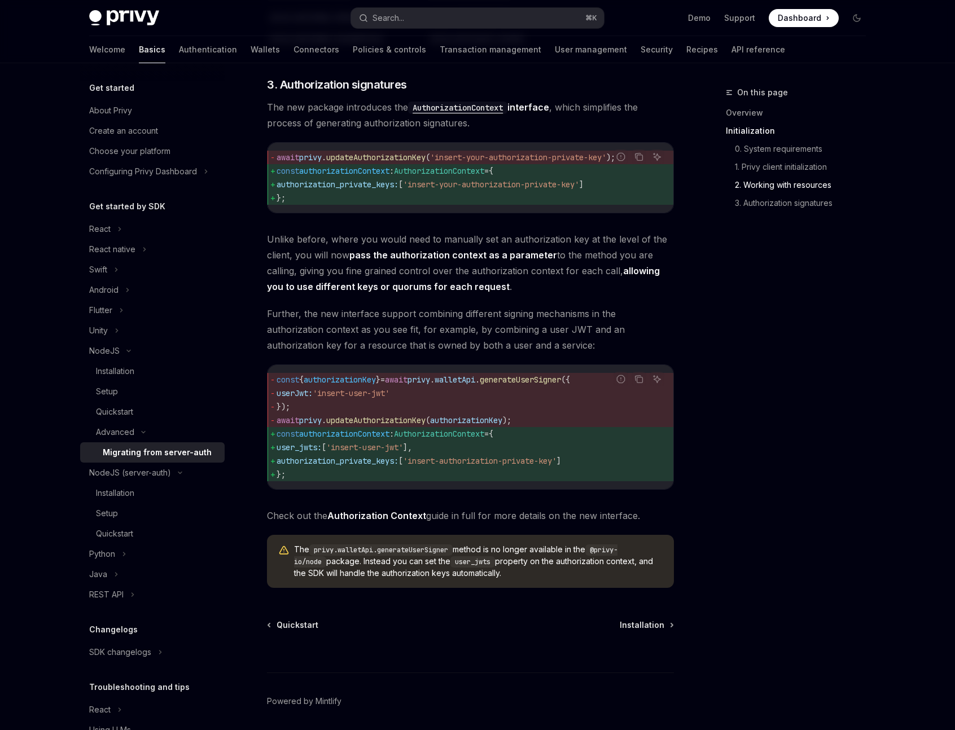
scroll to position [1204, 0]
drag, startPoint x: 306, startPoint y: 498, endPoint x: 274, endPoint y: 458, distance: 51.8
click at [276, 458] on code "const { authorizationKey } = await privy . walletApi . generateUserSigner ({ us…" at bounding box center [470, 428] width 388 height 108
copy code "const authorizationContext : AuthorizationContext = { user_jwts: [ 'insert-user…"
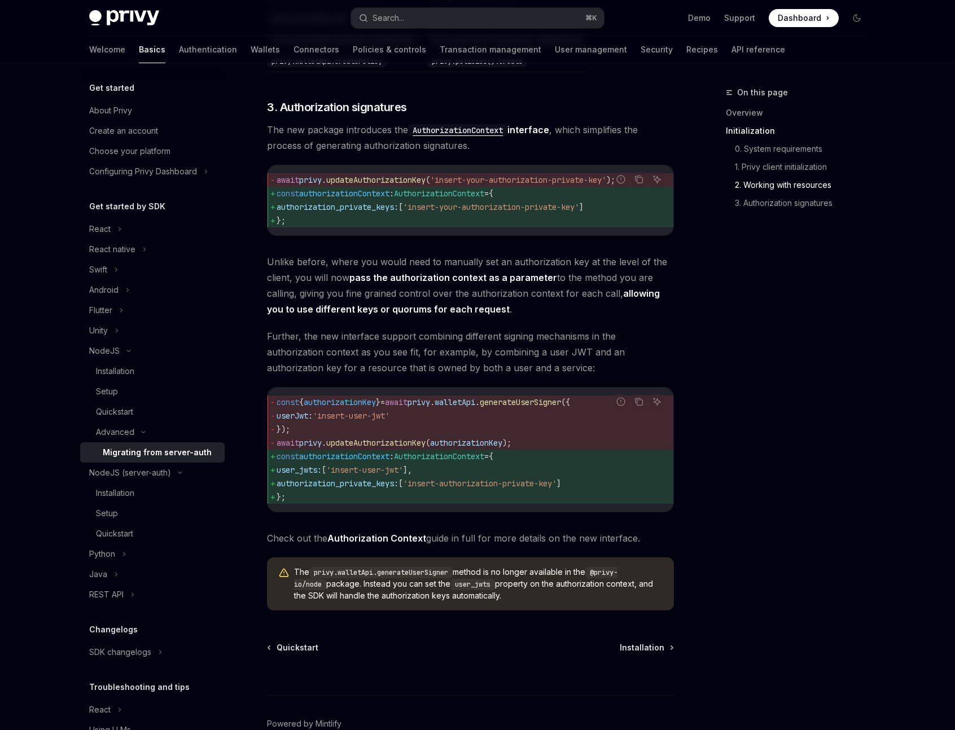
scroll to position [1180, 0]
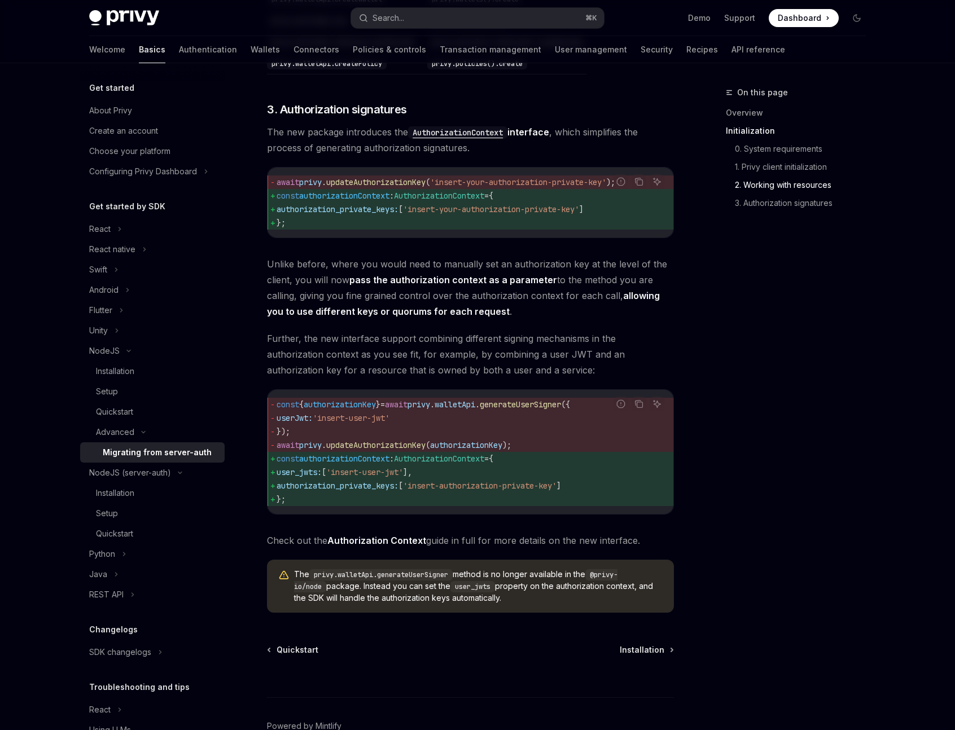
click at [451, 214] on span "'insert-your-authorization-private-key'" at bounding box center [491, 209] width 176 height 10
drag, startPoint x: 603, startPoint y: 225, endPoint x: 428, endPoint y: 222, distance: 174.4
click at [428, 214] on span "'insert-your-authorization-private-key'" at bounding box center [491, 209] width 176 height 10
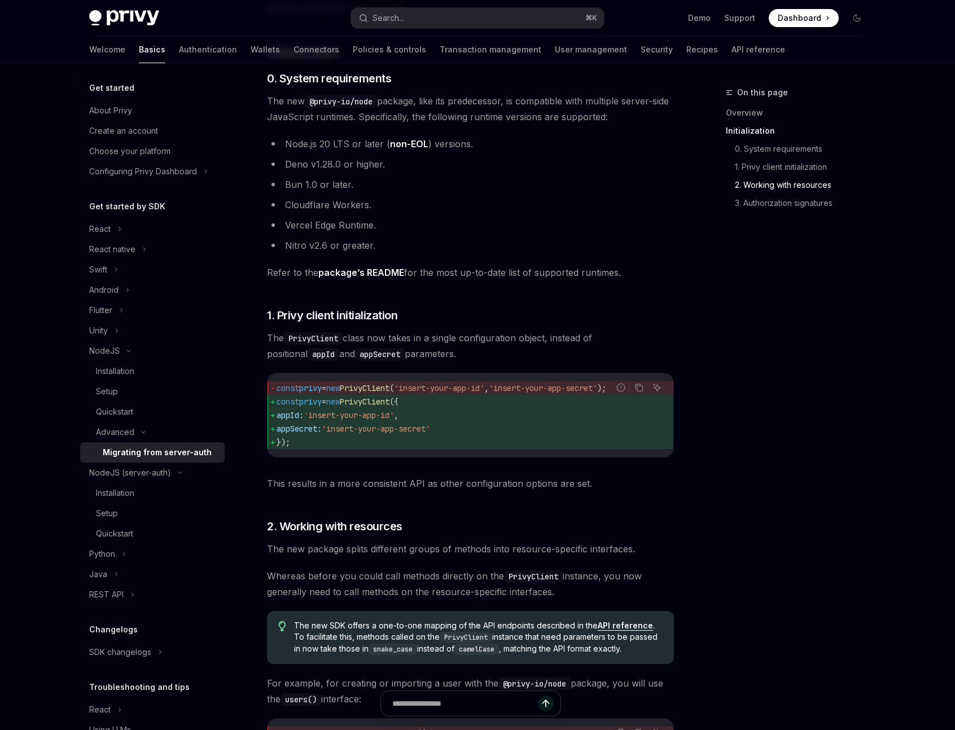
scroll to position [0, 0]
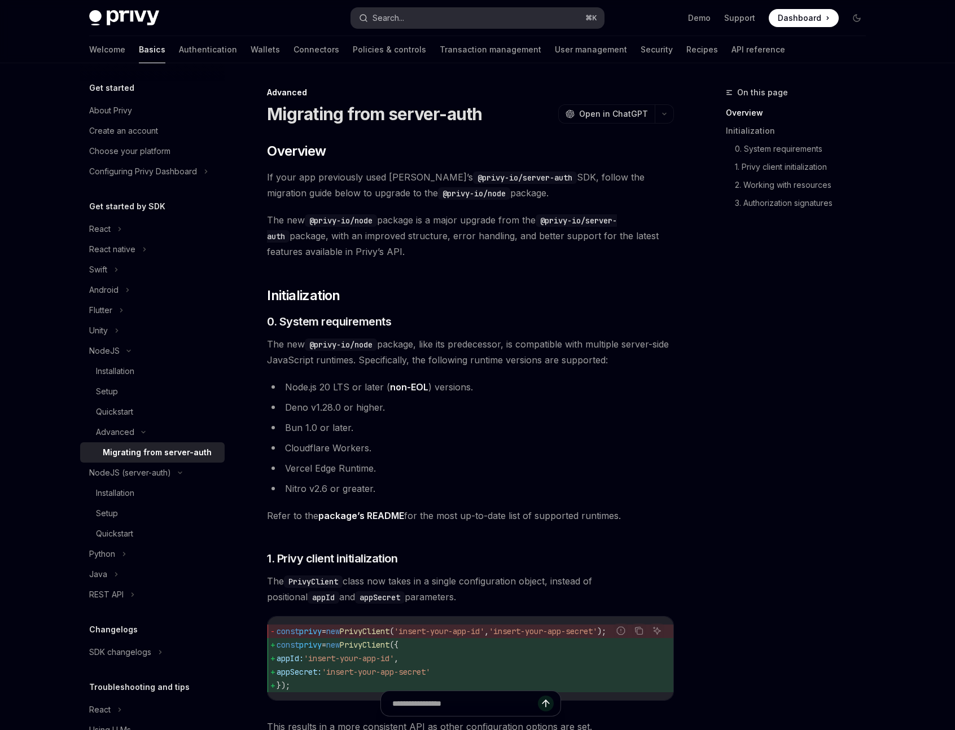
click at [459, 18] on button "Search... ⌘ K" at bounding box center [477, 18] width 253 height 20
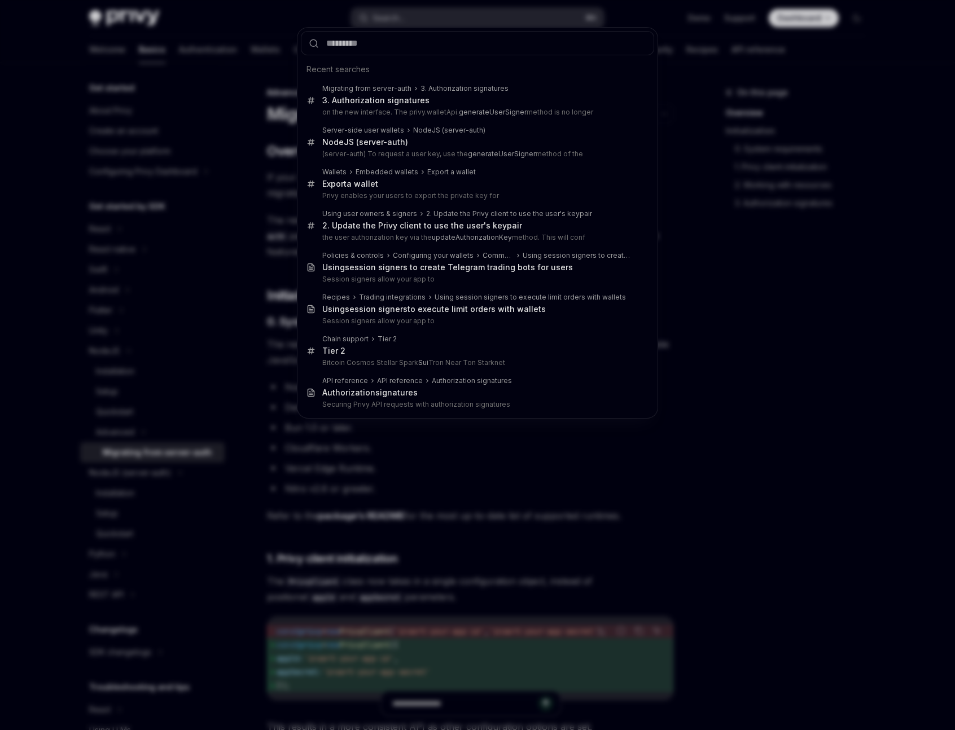
type input "**********"
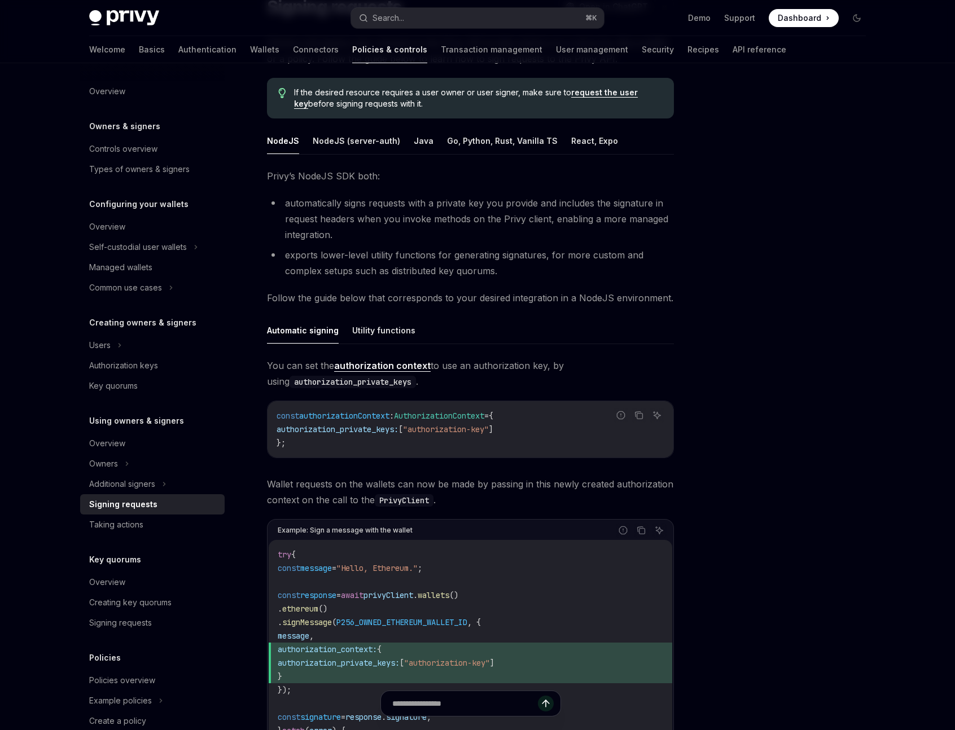
scroll to position [115, 0]
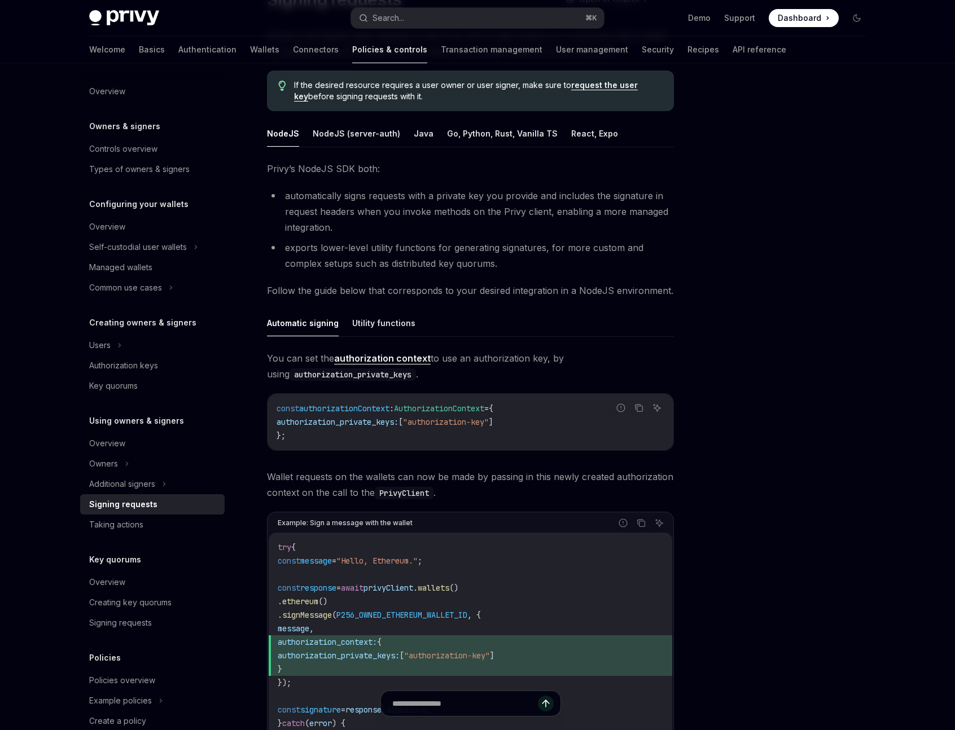
click at [375, 422] on span "authorization_private_keys:" at bounding box center [337, 422] width 122 height 10
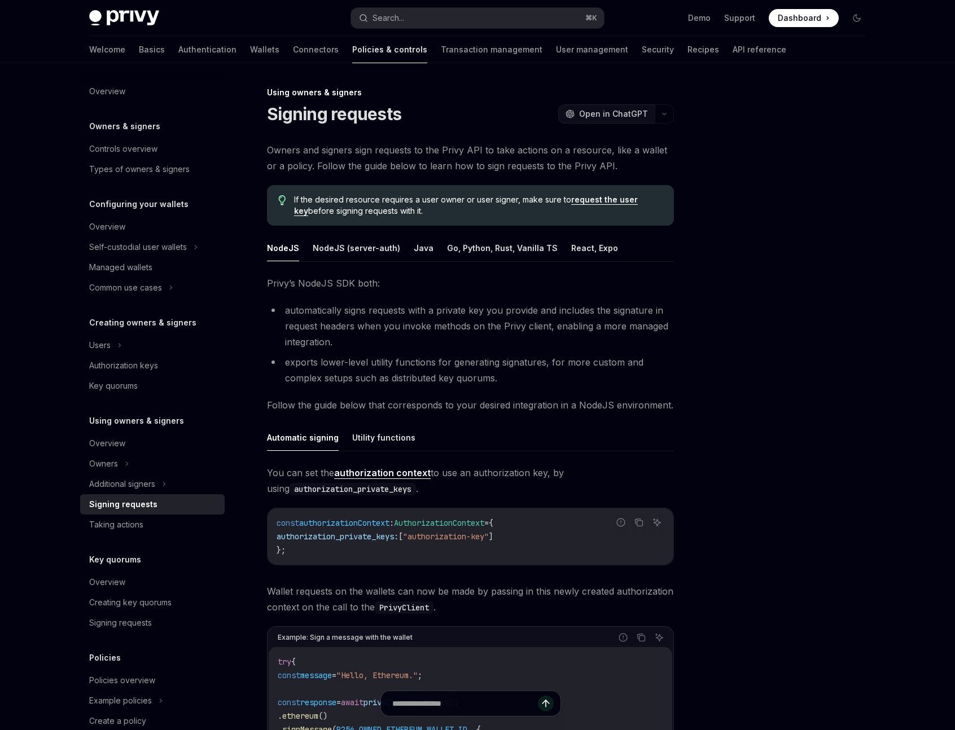
click at [620, 119] on span "Open in ChatGPT" at bounding box center [613, 113] width 69 height 11
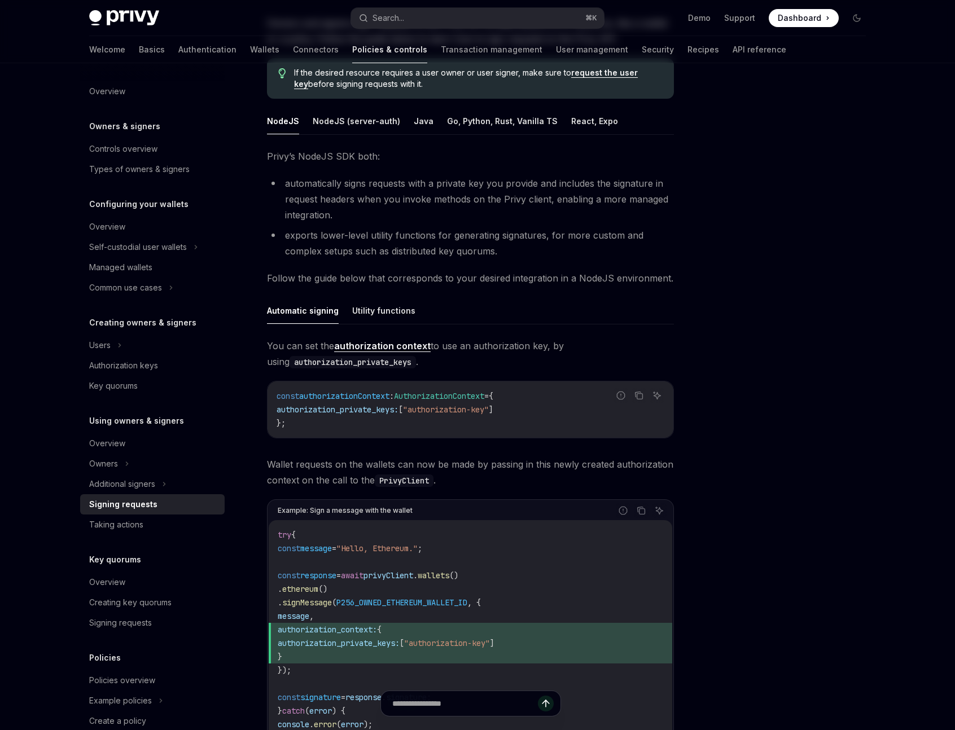
scroll to position [138, 0]
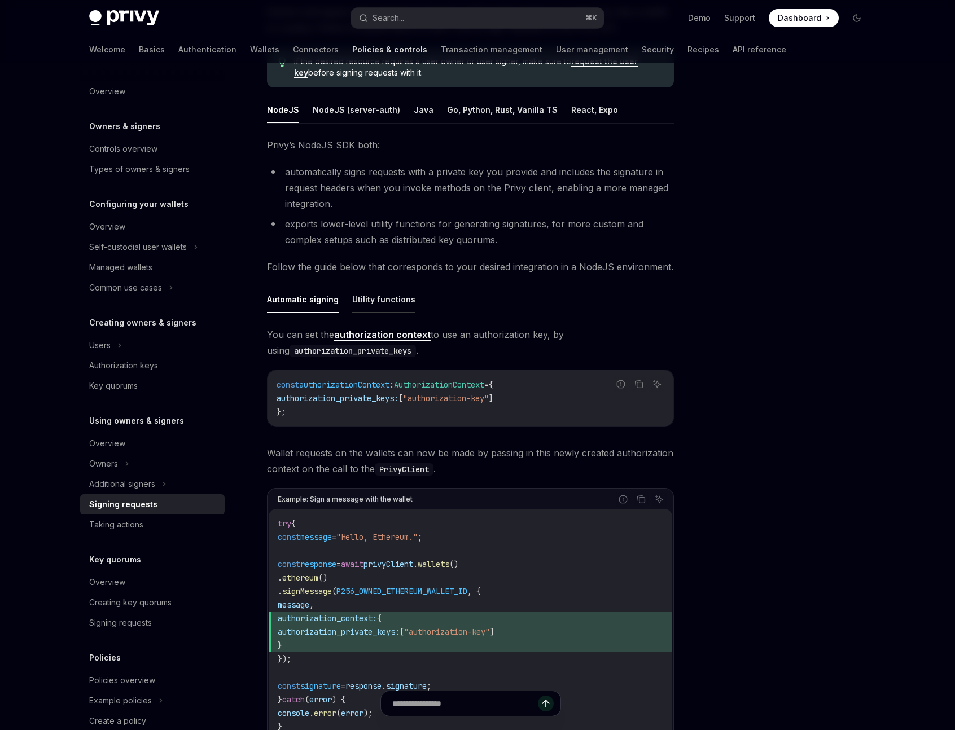
click at [391, 302] on button "Utility functions" at bounding box center [383, 299] width 63 height 27
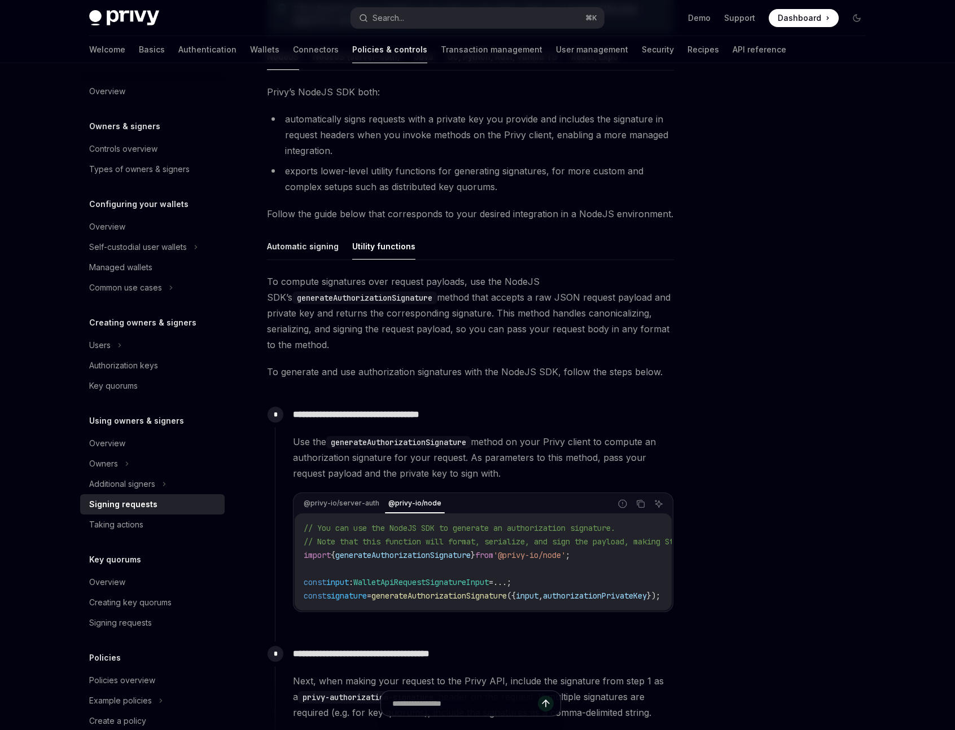
scroll to position [186, 0]
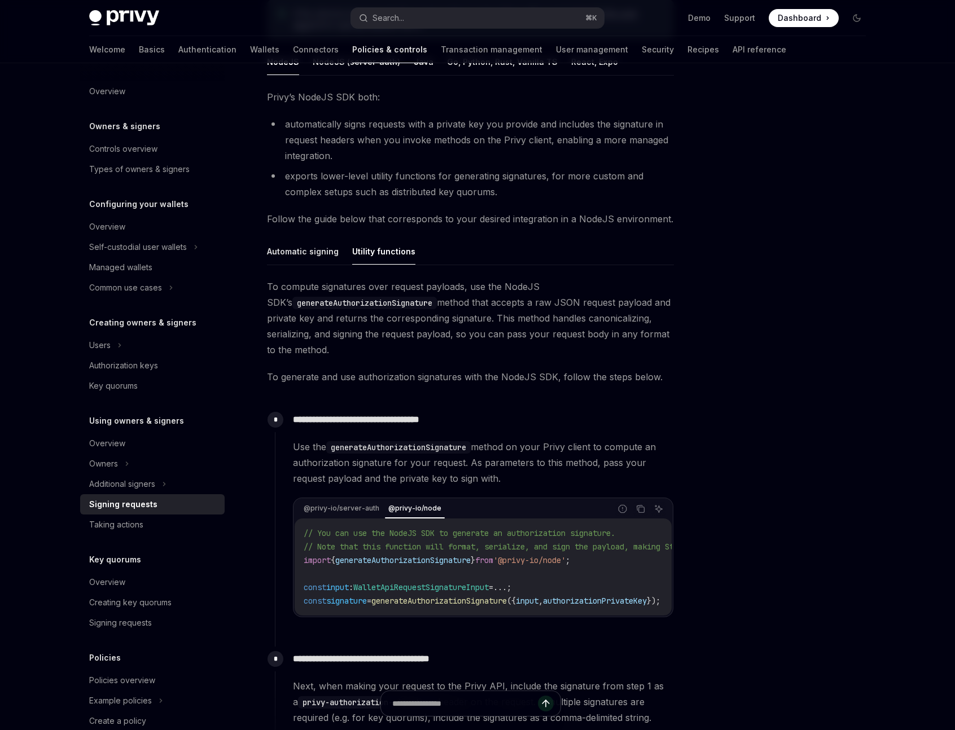
click at [372, 306] on code "generateAuthorizationSignature" at bounding box center [364, 303] width 144 height 12
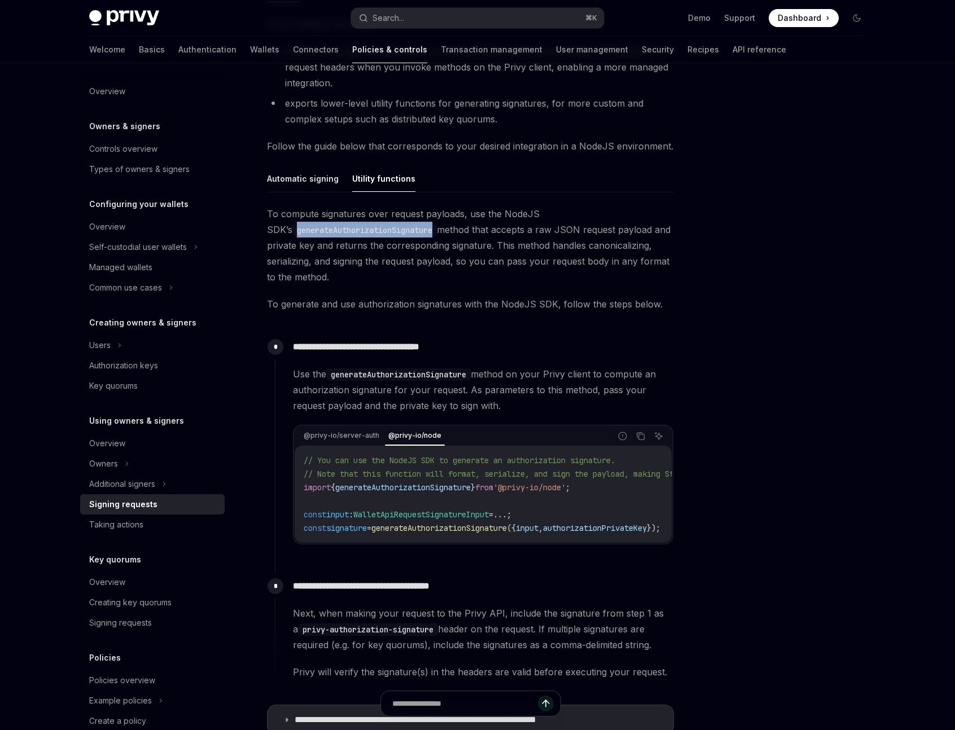
scroll to position [260, 0]
click at [359, 229] on code "generateAuthorizationSignature" at bounding box center [364, 229] width 144 height 12
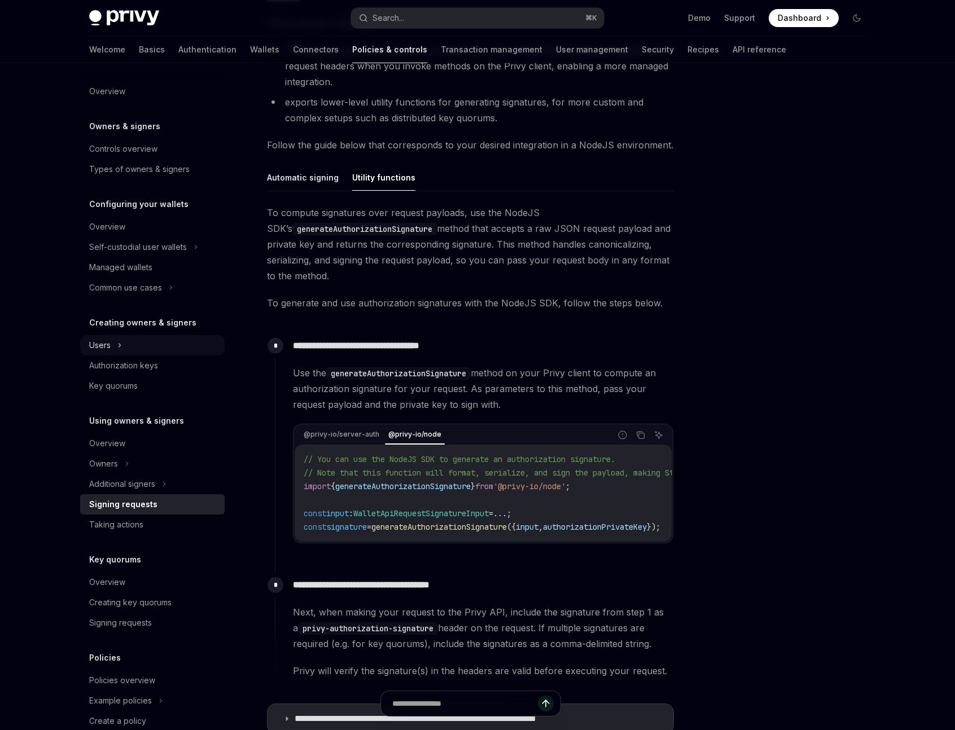
click at [218, 348] on div "Users" at bounding box center [152, 345] width 144 height 20
type textarea "*"
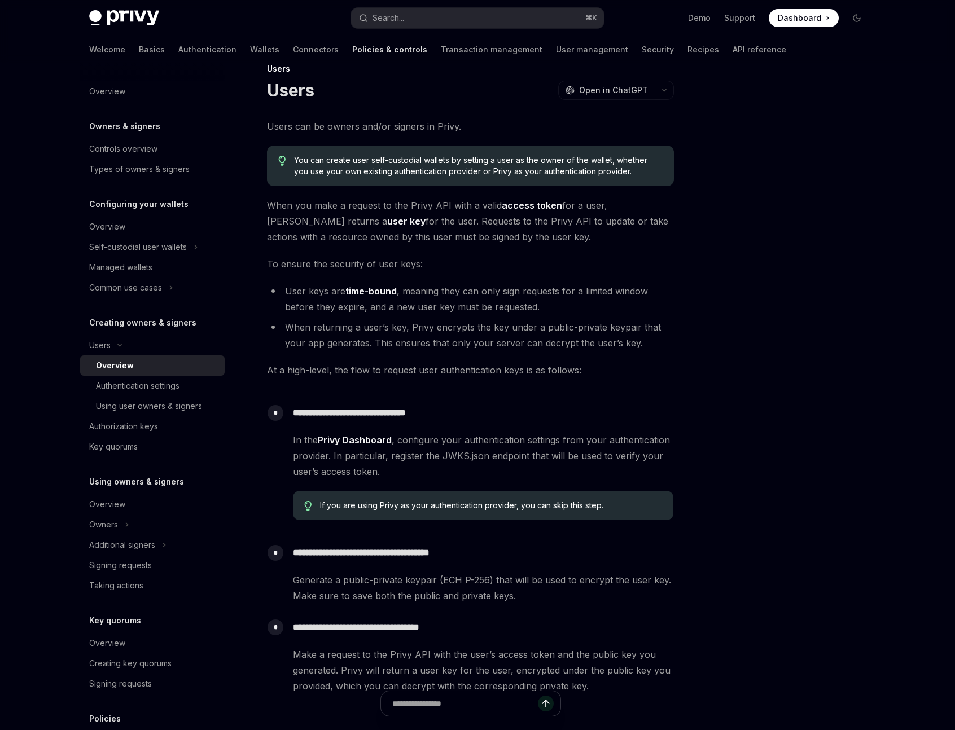
scroll to position [25, 0]
click at [494, 12] on button "Search... ⌘ K" at bounding box center [477, 18] width 253 height 20
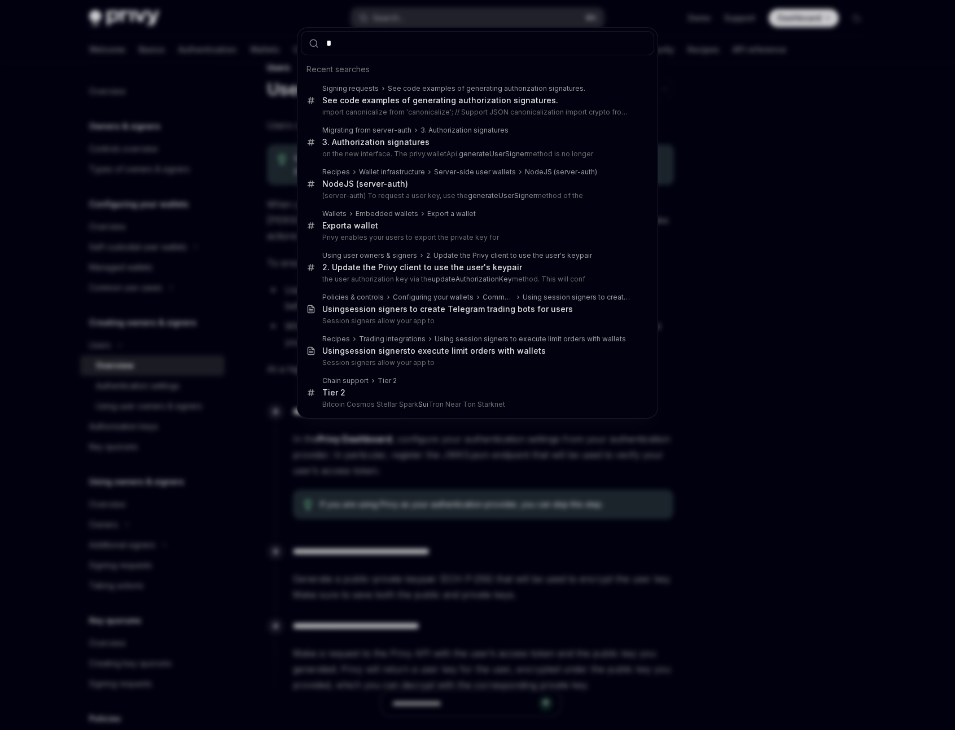
type input "*"
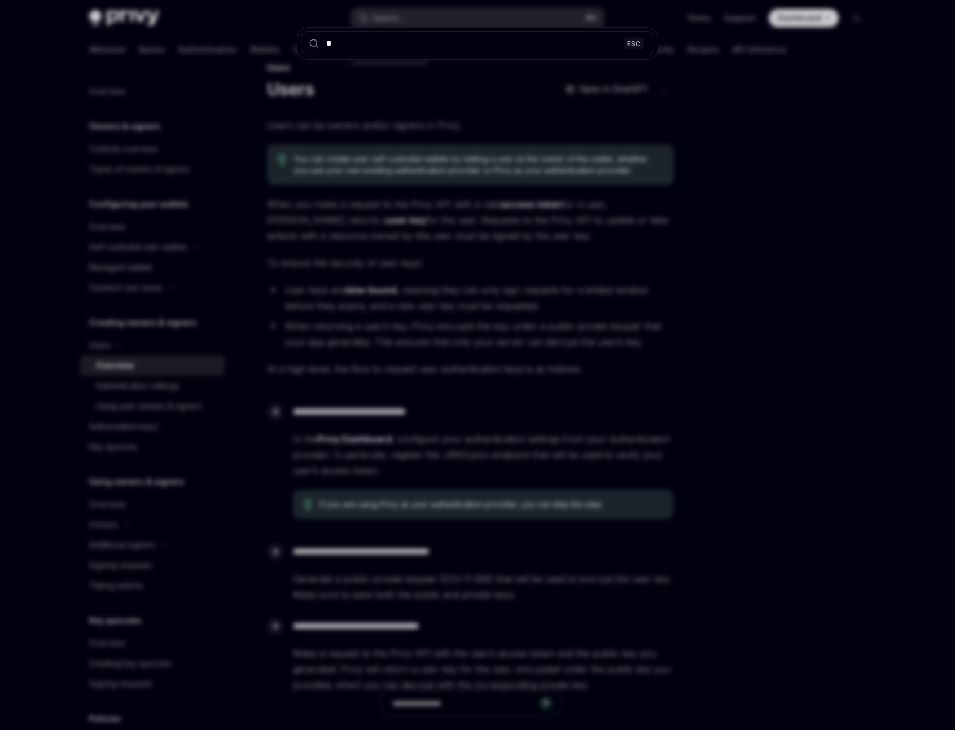
type textarea "*"
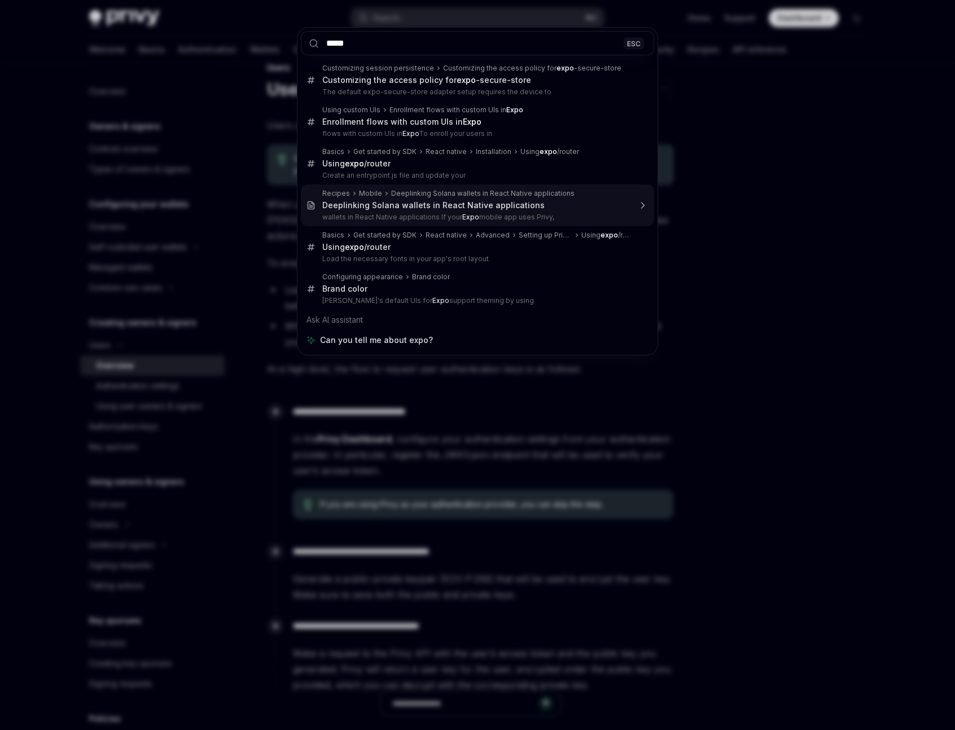
type input "******"
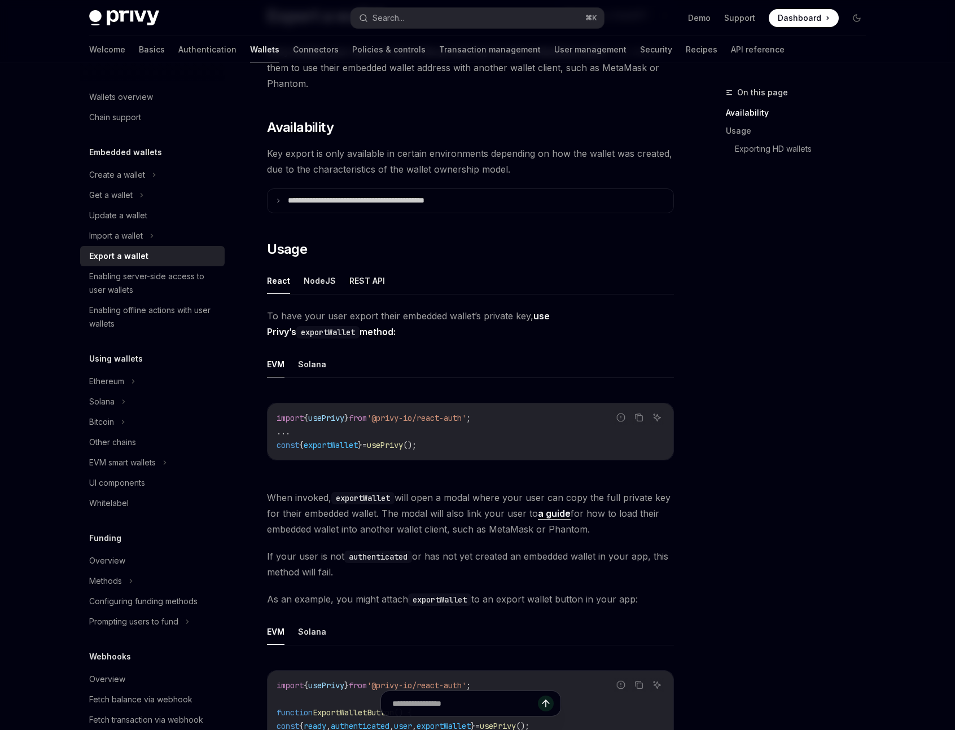
scroll to position [103, 0]
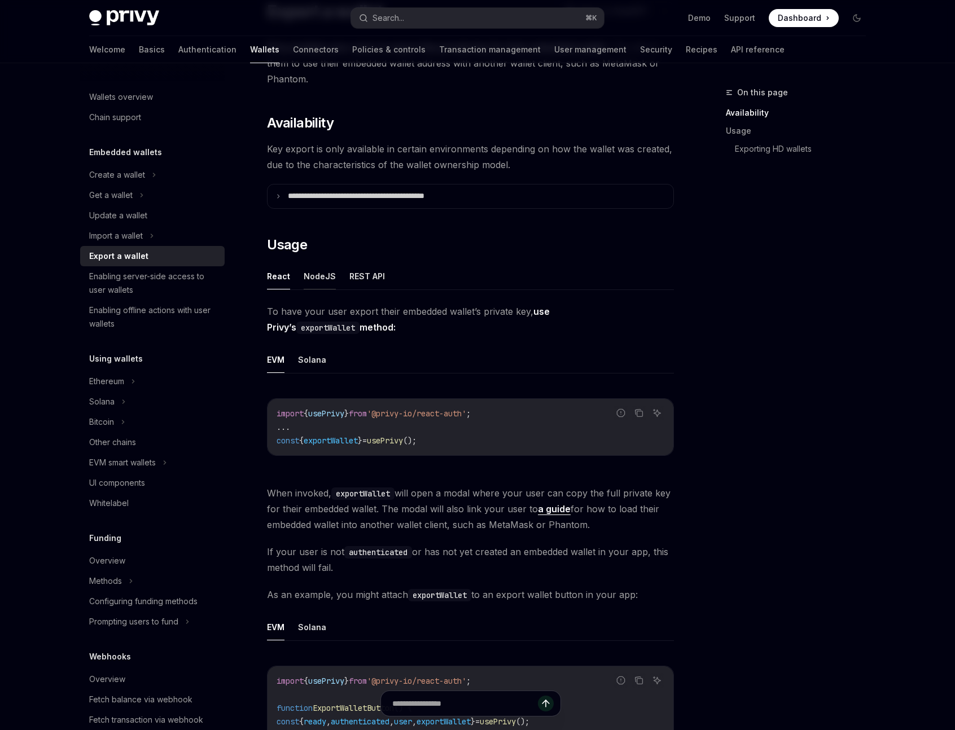
click at [320, 277] on button "NodeJS" at bounding box center [320, 276] width 32 height 27
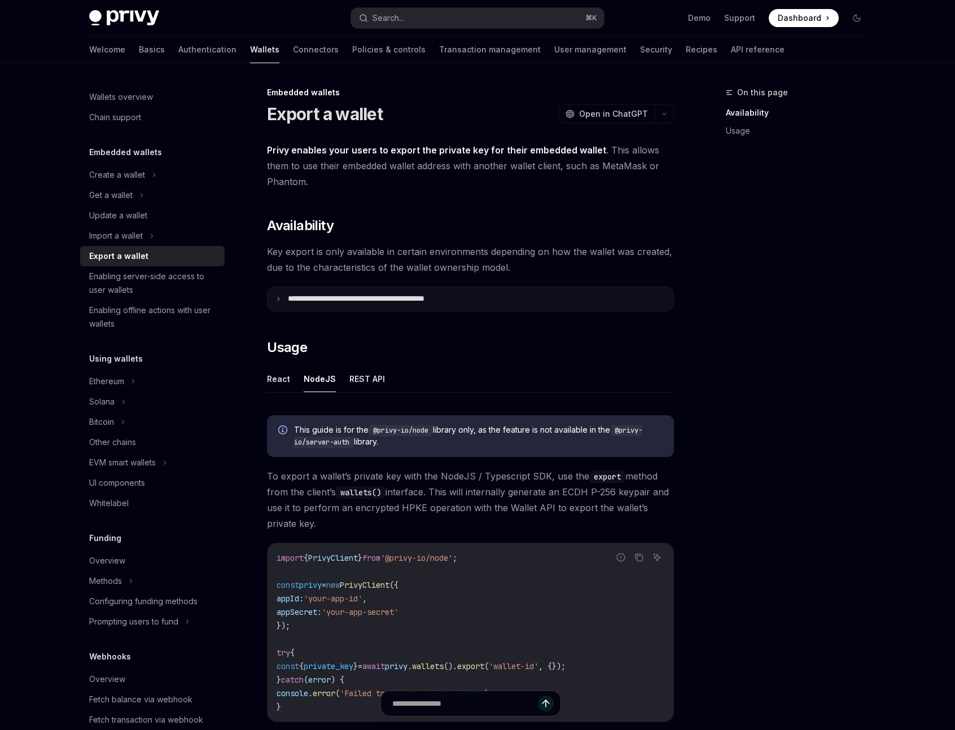
click at [466, 301] on p "**********" at bounding box center [381, 299] width 186 height 10
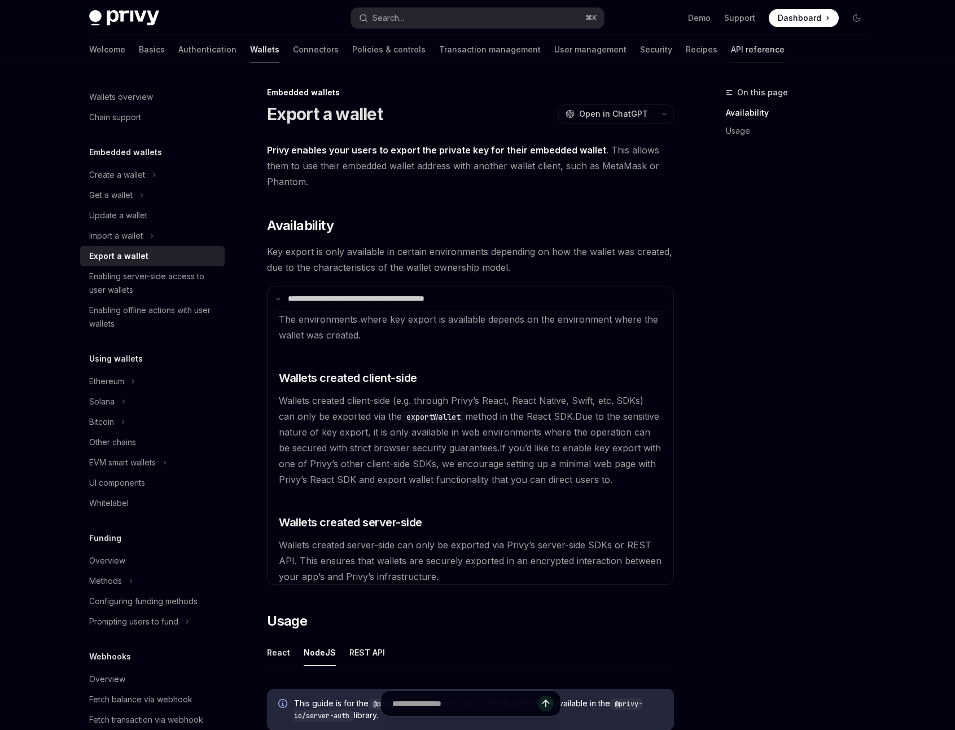
click at [731, 52] on link "API reference" at bounding box center [758, 49] width 54 height 27
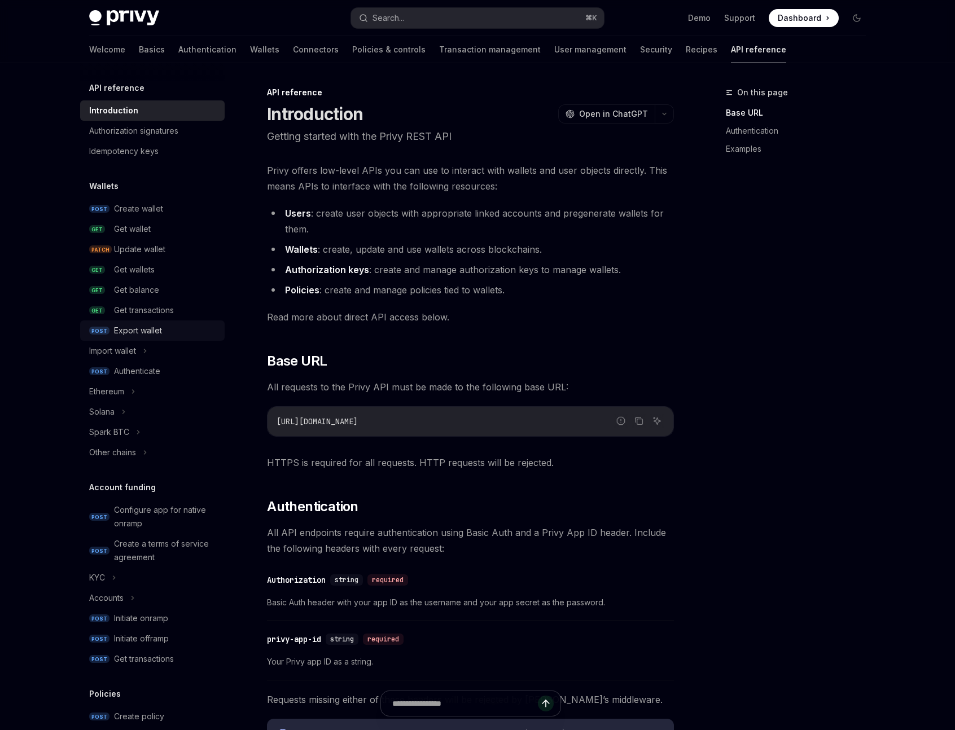
click at [146, 333] on div "Export wallet" at bounding box center [138, 331] width 48 height 14
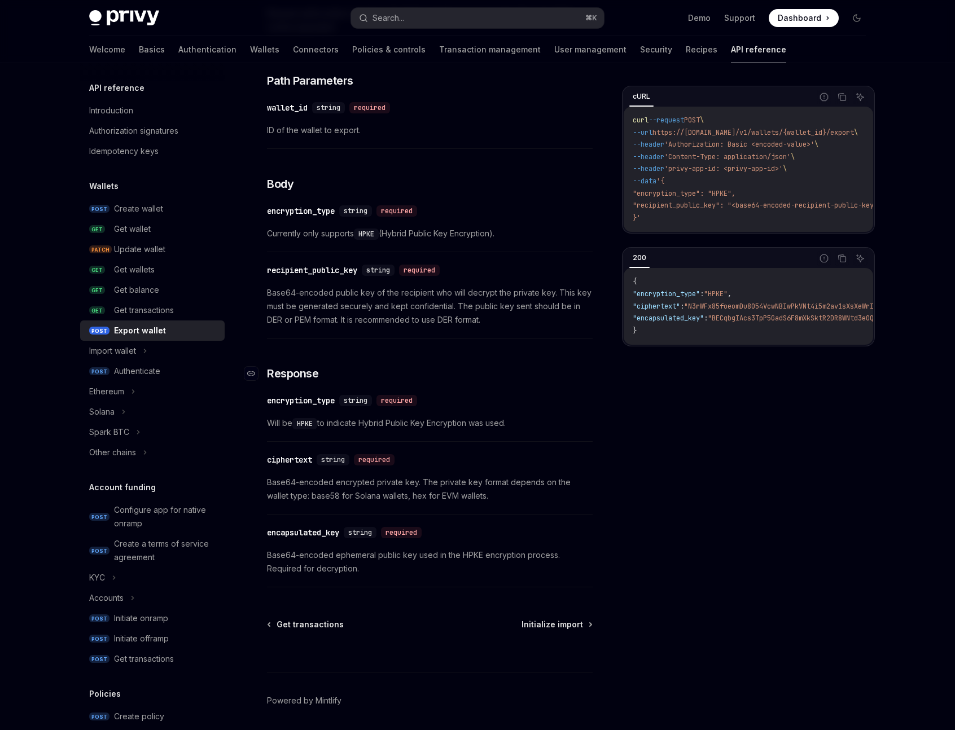
scroll to position [473, 0]
click at [399, 497] on span "Base64-encoded encrypted private key. The private key format depends on the wal…" at bounding box center [430, 487] width 326 height 27
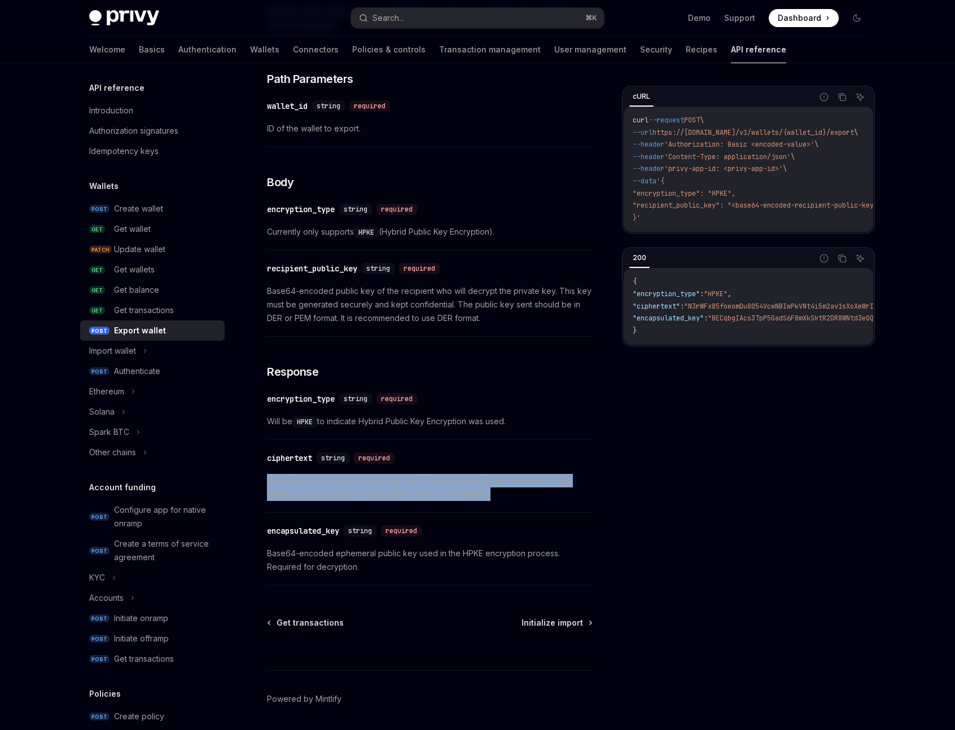
click at [399, 497] on span "Base64-encoded encrypted private key. The private key format depends on the wal…" at bounding box center [430, 487] width 326 height 27
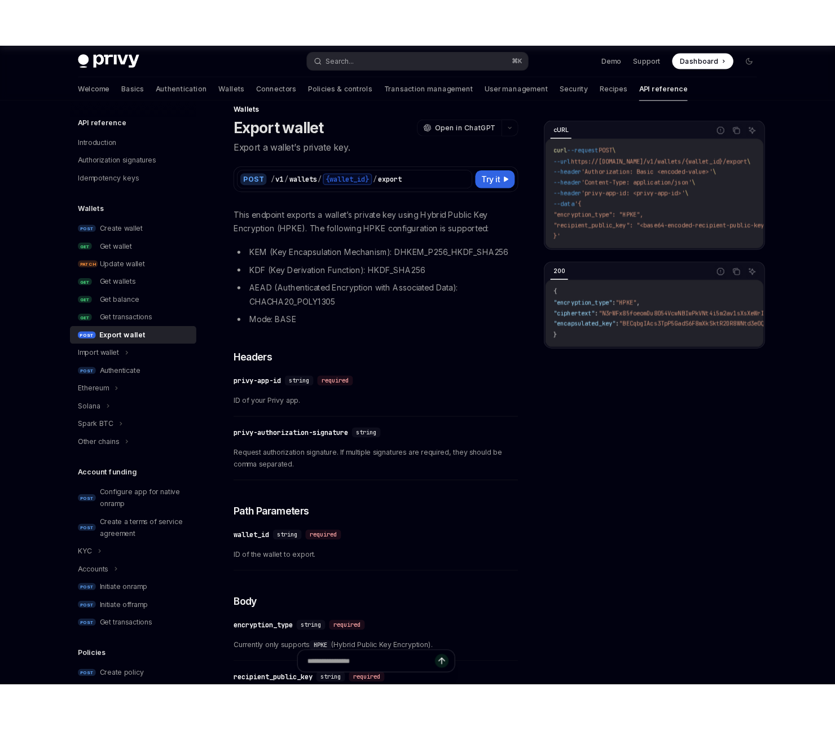
scroll to position [0, 0]
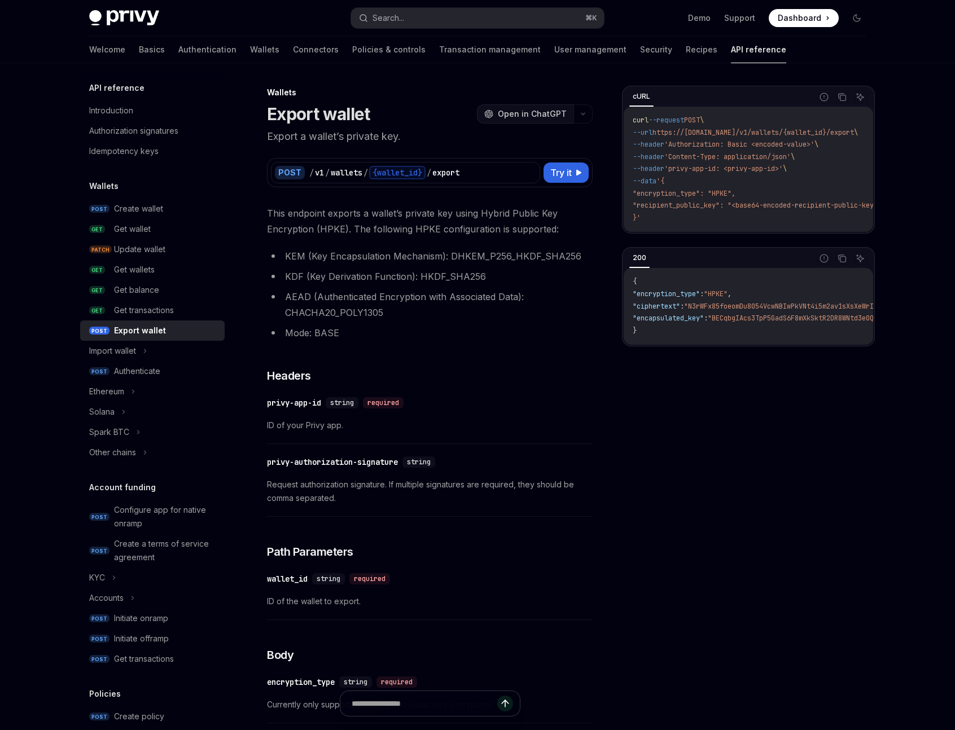
click at [549, 115] on span "Open in ChatGPT" at bounding box center [532, 113] width 69 height 11
type textarea "*"
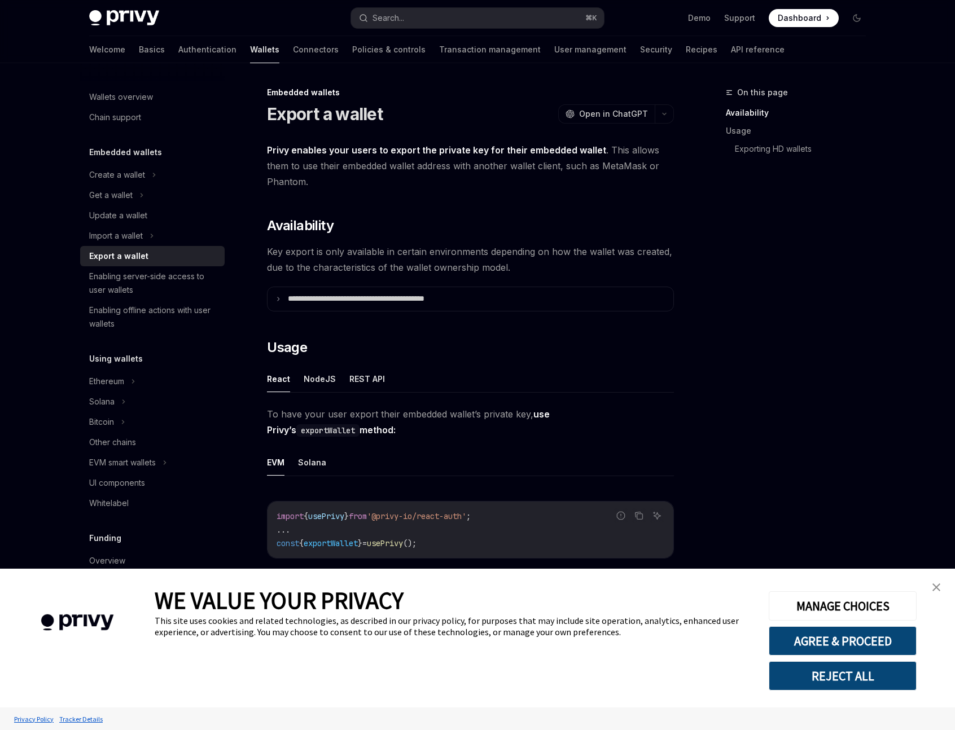
click at [943, 588] on link "close banner" at bounding box center [936, 587] width 23 height 23
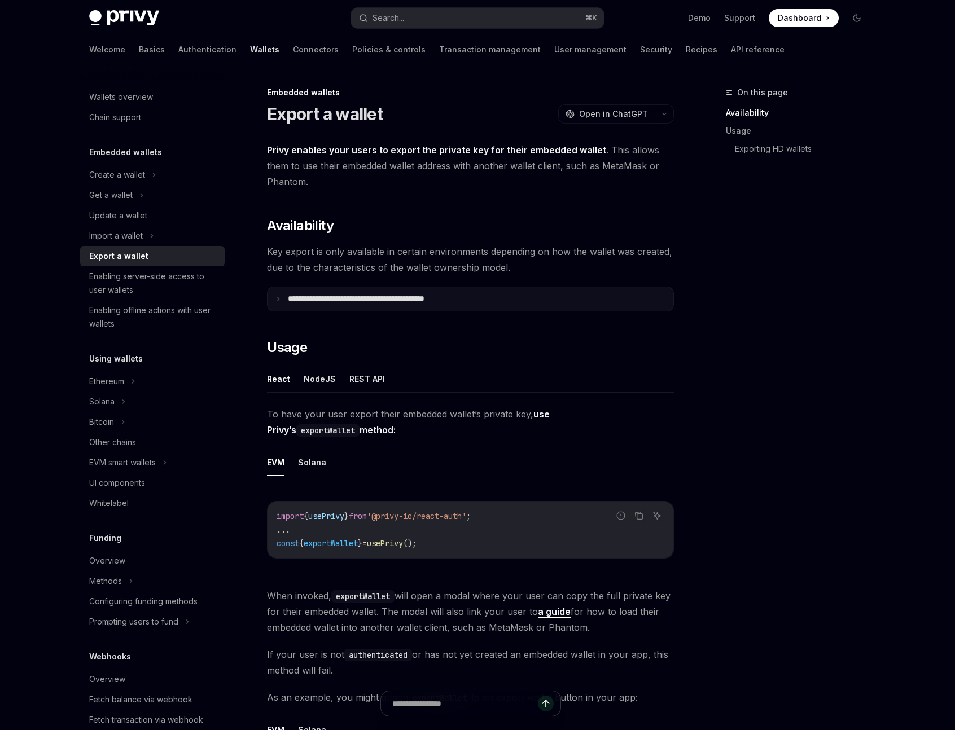
click at [449, 292] on summary "**********" at bounding box center [470, 299] width 406 height 24
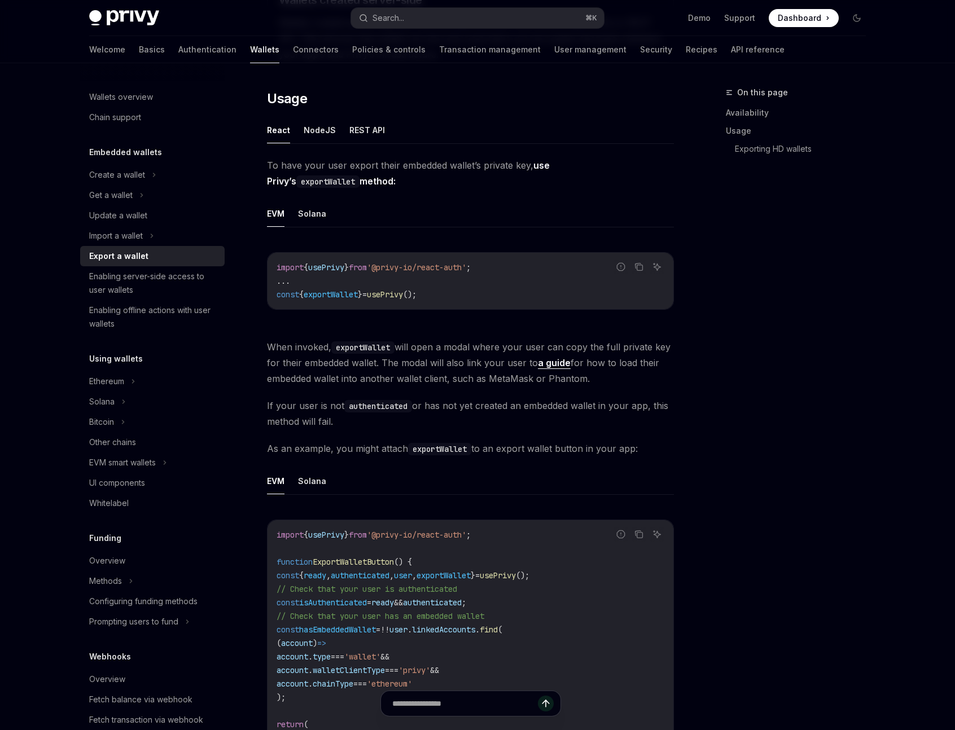
scroll to position [533, 0]
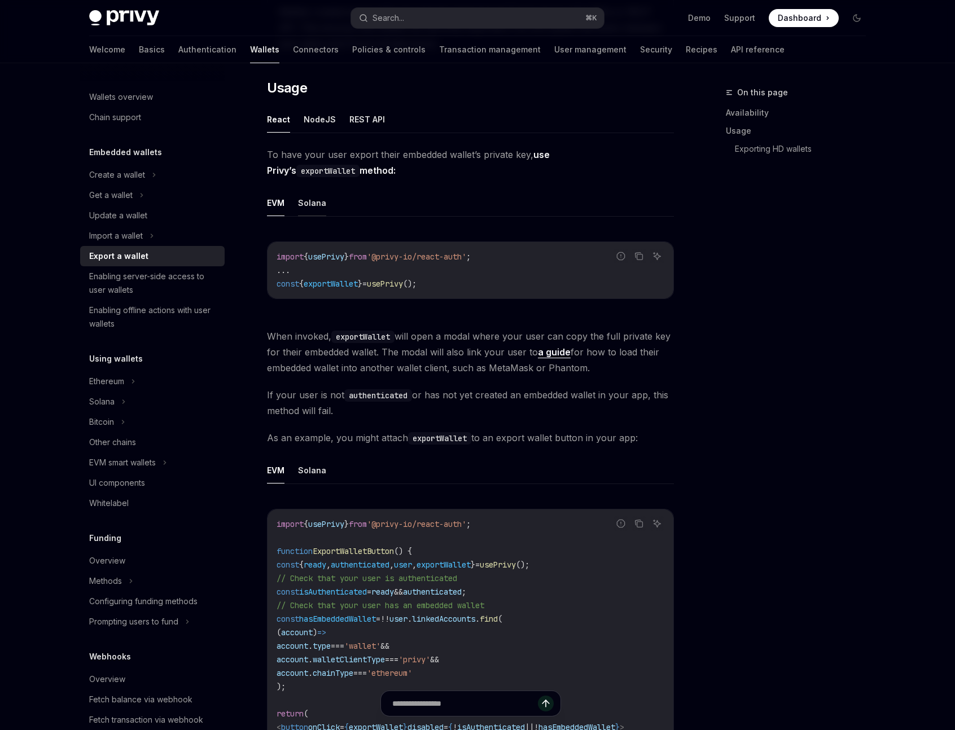
click at [313, 204] on button "Solana" at bounding box center [312, 203] width 28 height 27
click at [320, 122] on button "NodeJS" at bounding box center [320, 119] width 32 height 27
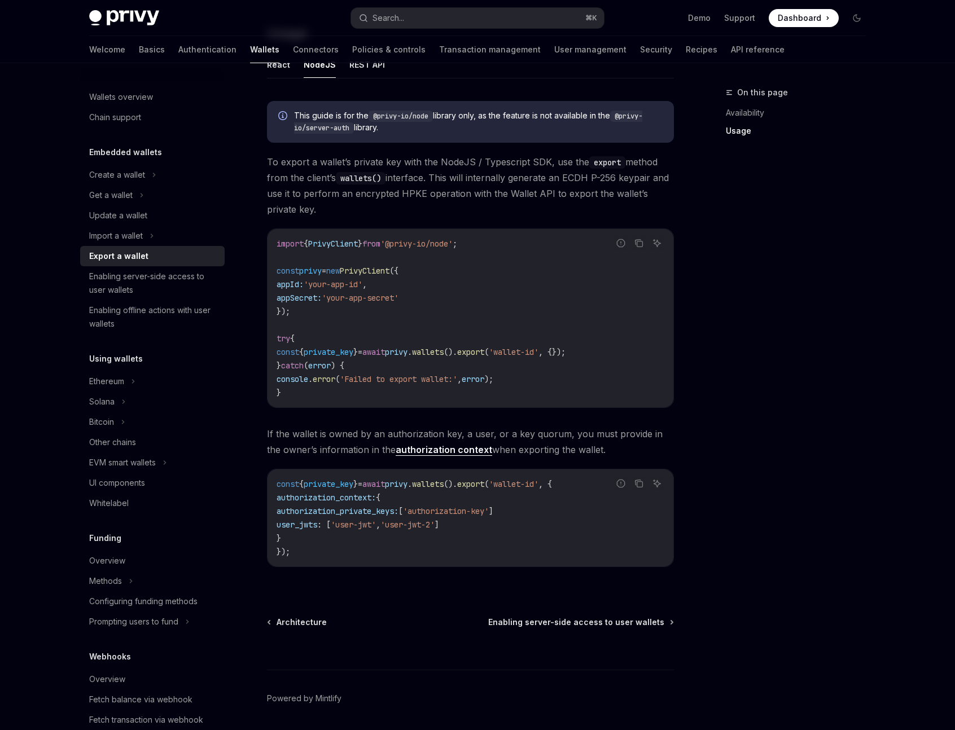
scroll to position [593, 0]
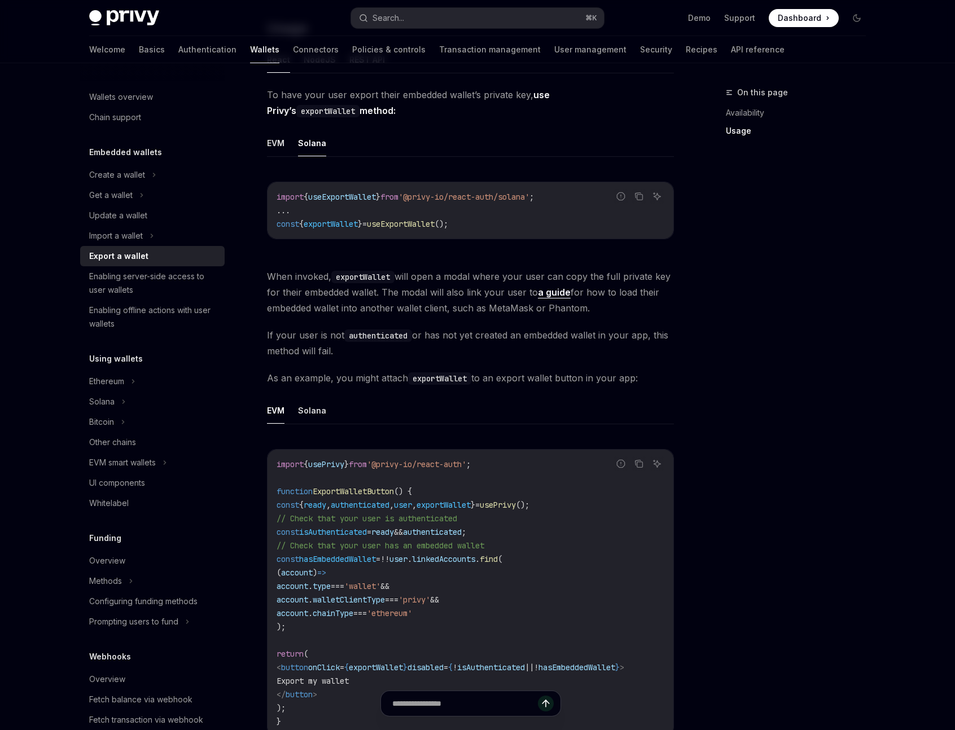
scroll to position [533, 0]
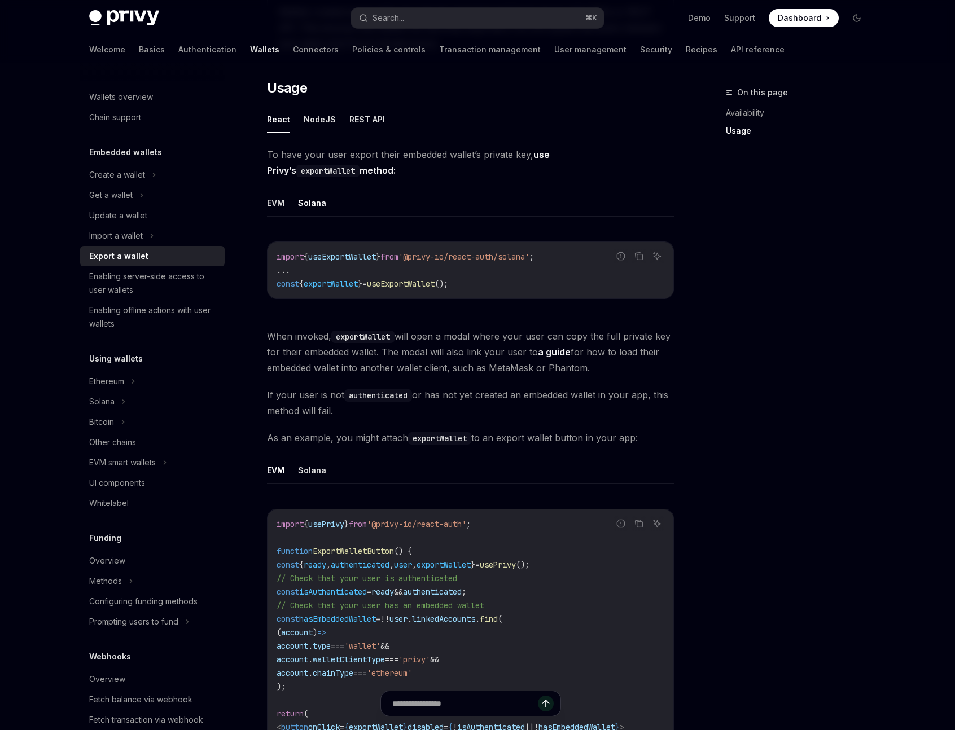
click at [284, 204] on button "EVM" at bounding box center [275, 203] width 17 height 27
type textarea "*"
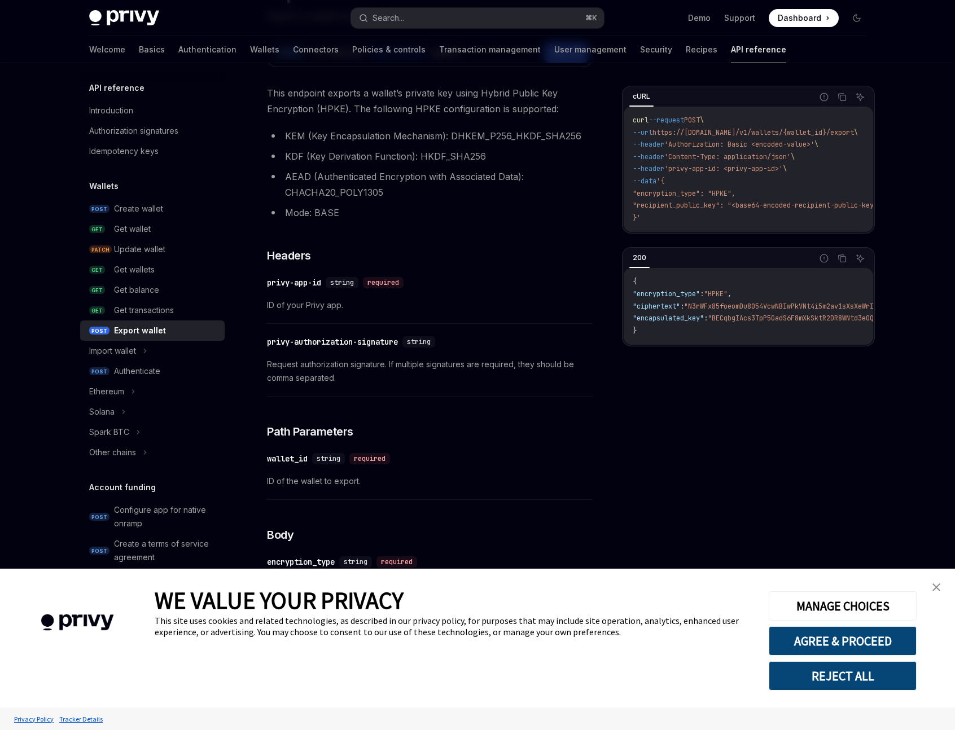
scroll to position [125, 0]
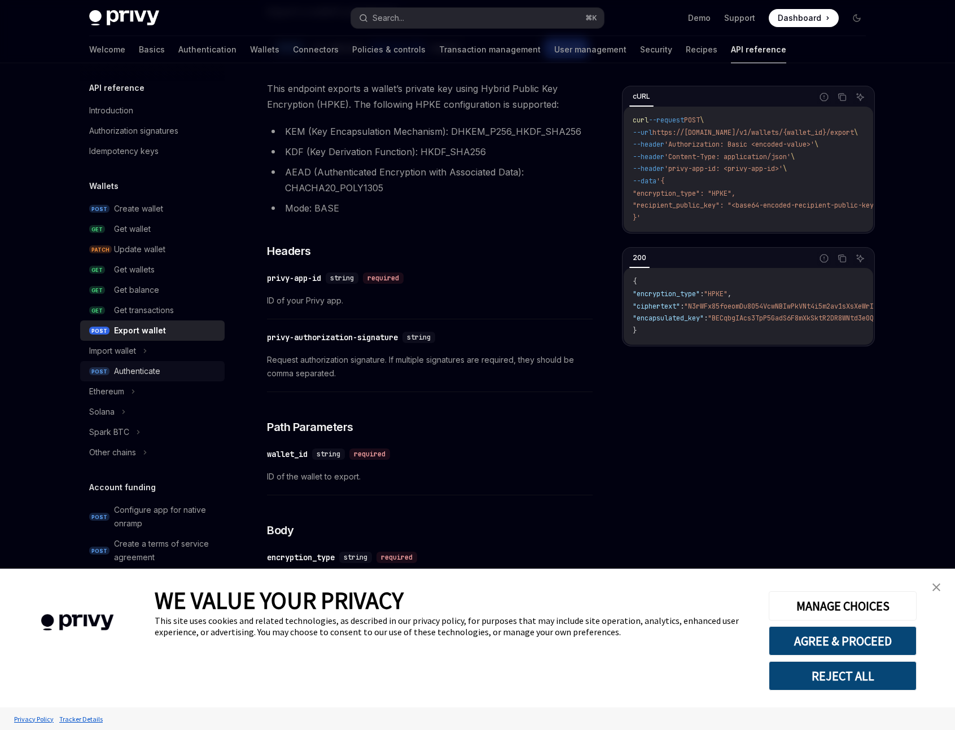
click at [145, 366] on div "Authenticate" at bounding box center [137, 371] width 46 height 14
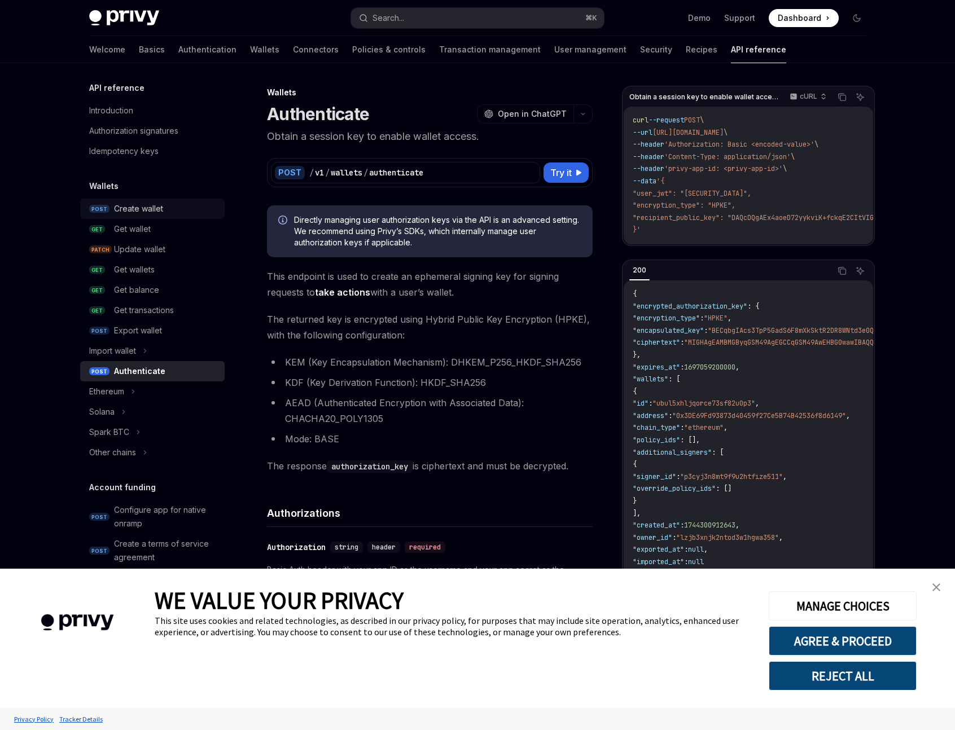
click at [156, 212] on div "Create wallet" at bounding box center [138, 209] width 49 height 14
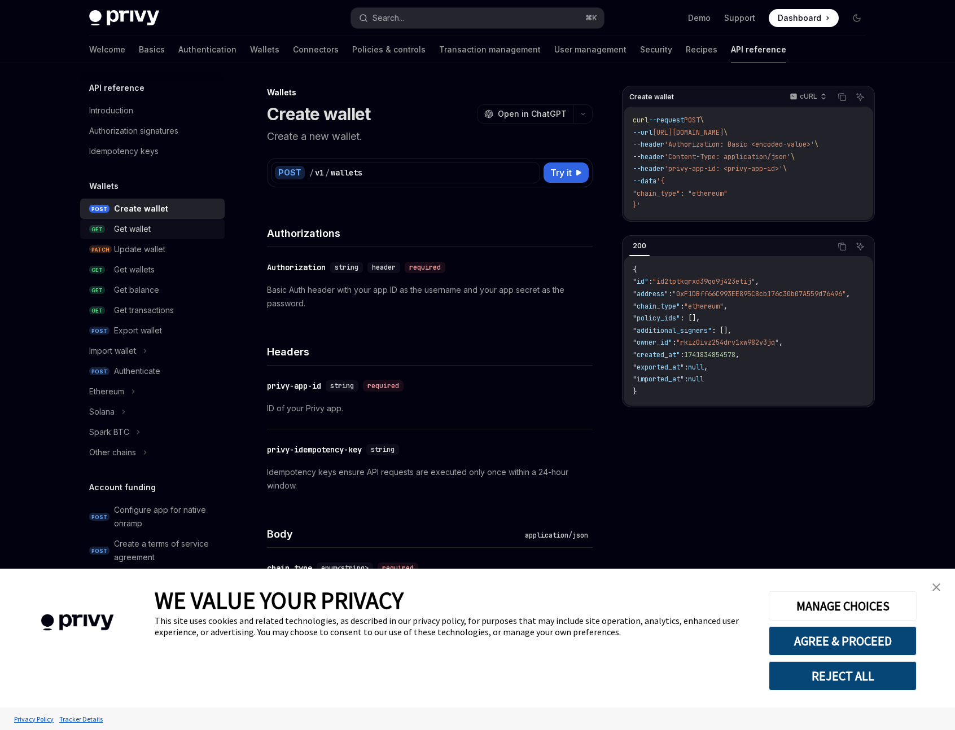
click at [173, 238] on link "GET Get wallet" at bounding box center [152, 229] width 144 height 20
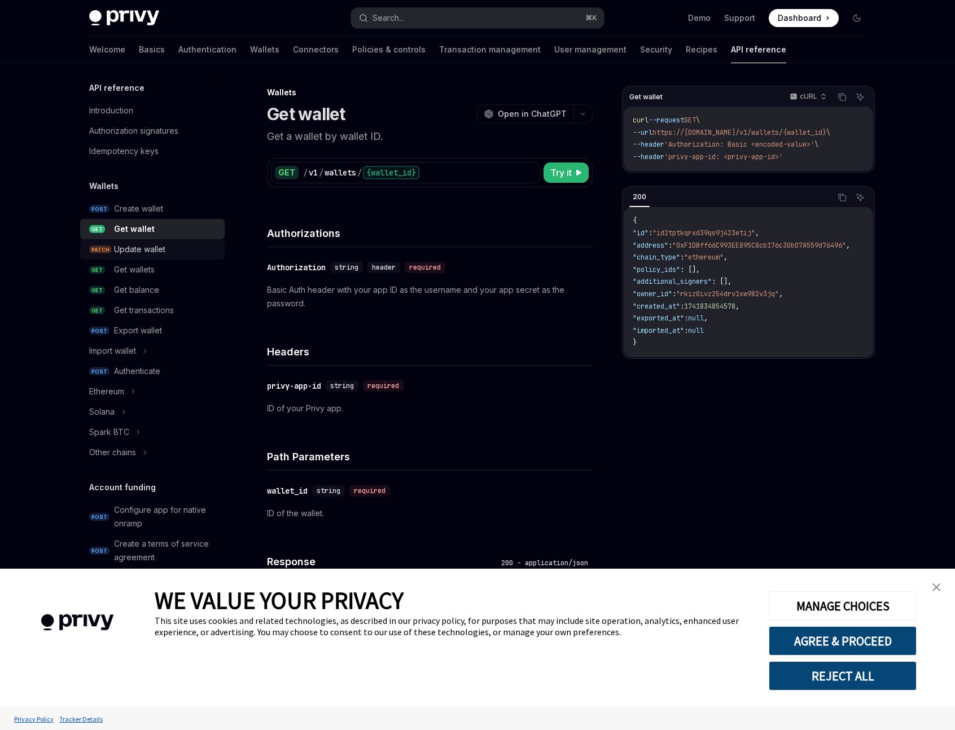
click at [175, 240] on link "PATCH Update wallet" at bounding box center [152, 249] width 144 height 20
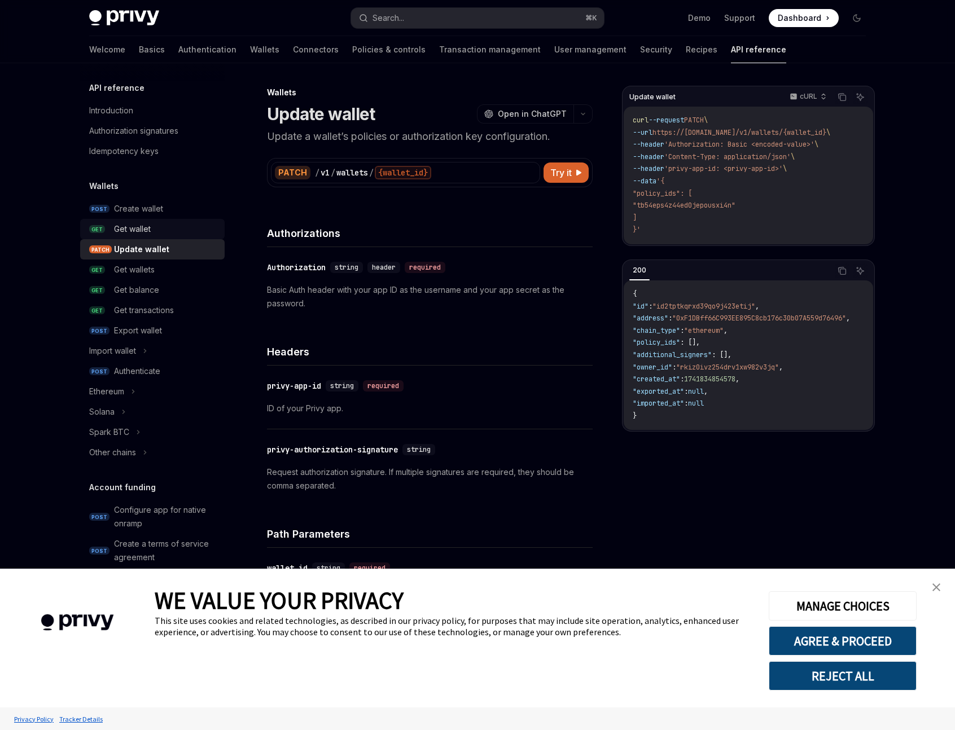
click at [172, 231] on div "Get wallet" at bounding box center [166, 229] width 104 height 14
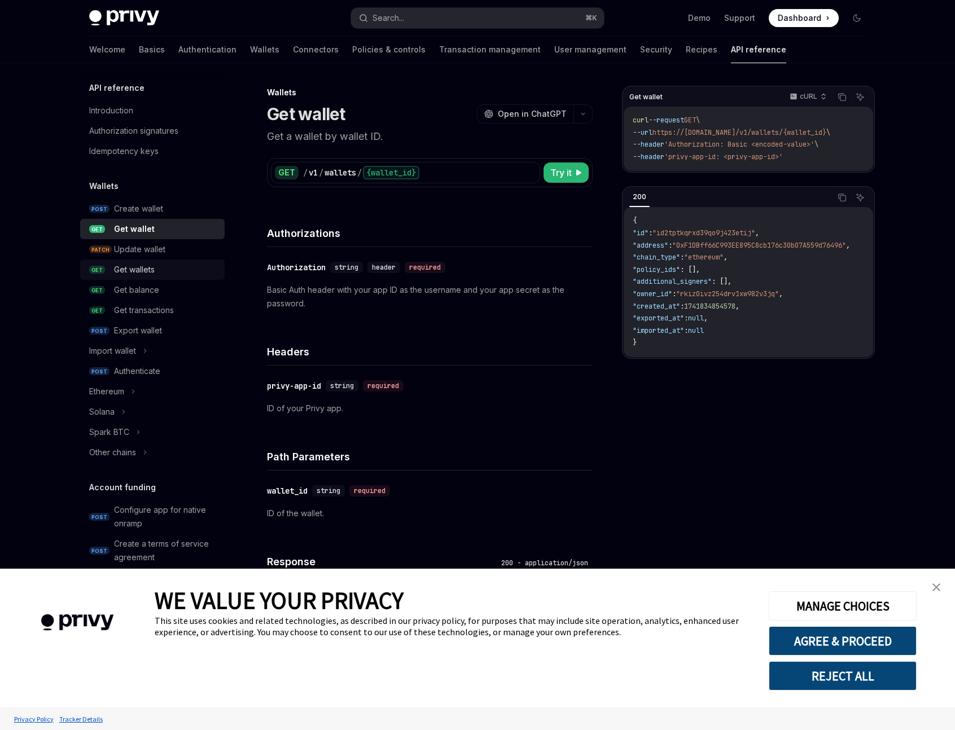
click at [174, 266] on div "Get wallets" at bounding box center [166, 270] width 104 height 14
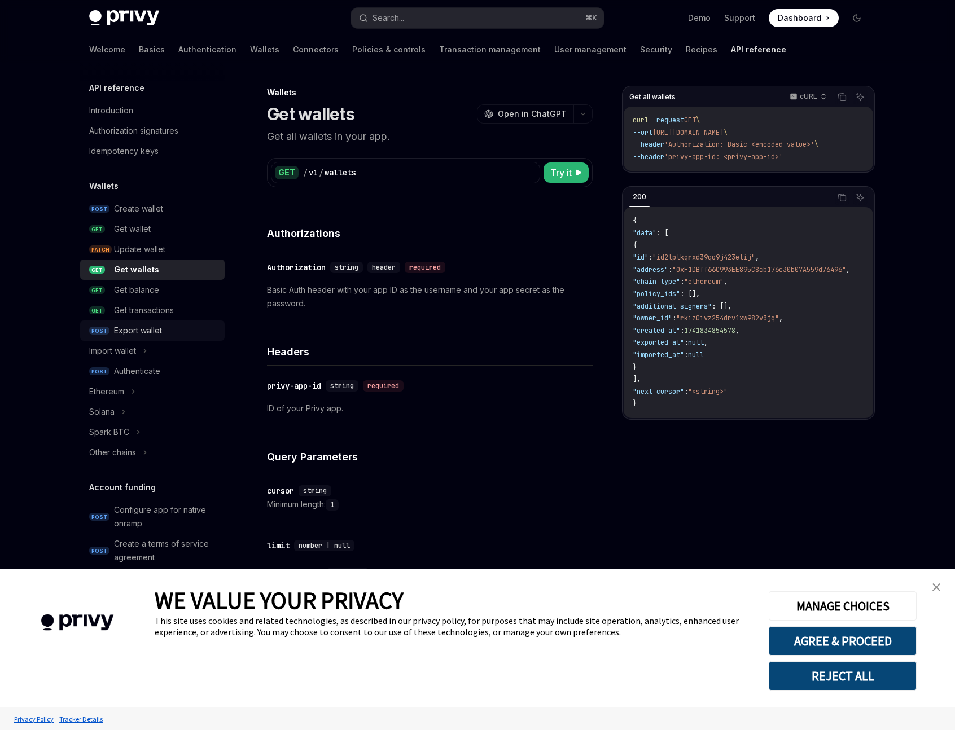
click at [181, 329] on div "Export wallet" at bounding box center [166, 331] width 104 height 14
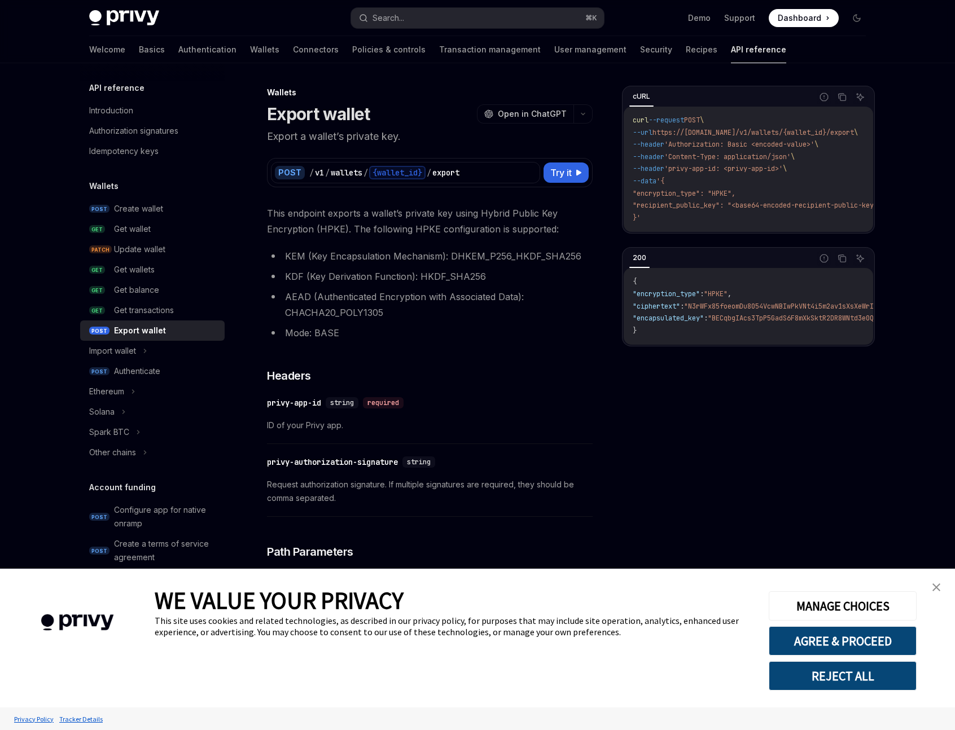
click at [941, 587] on link "close banner" at bounding box center [936, 587] width 23 height 23
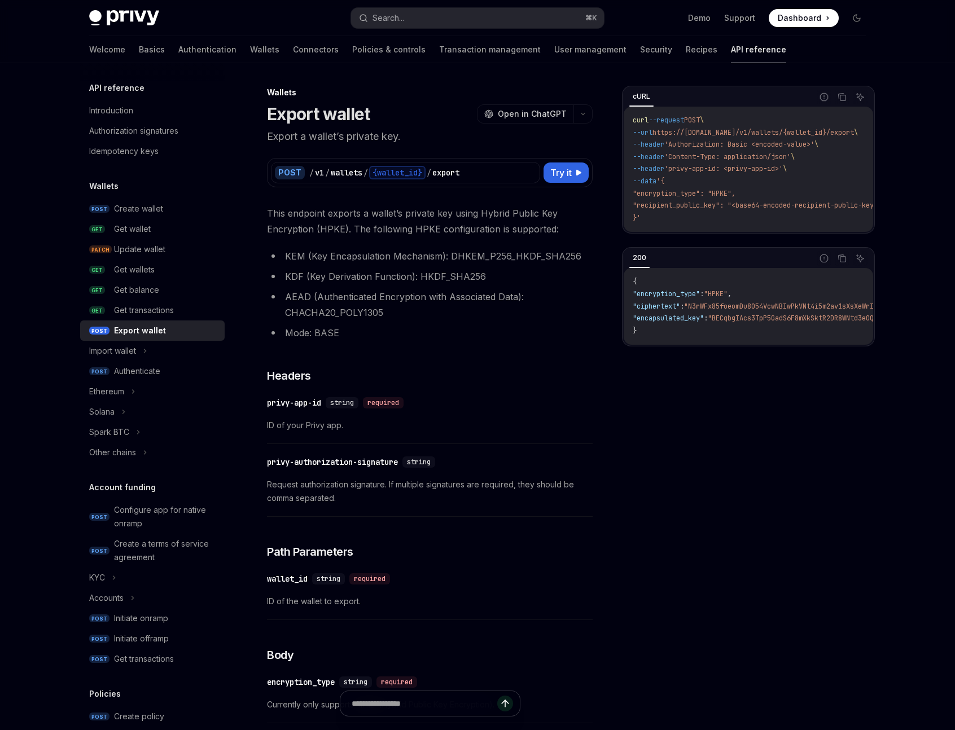
type textarea "*"
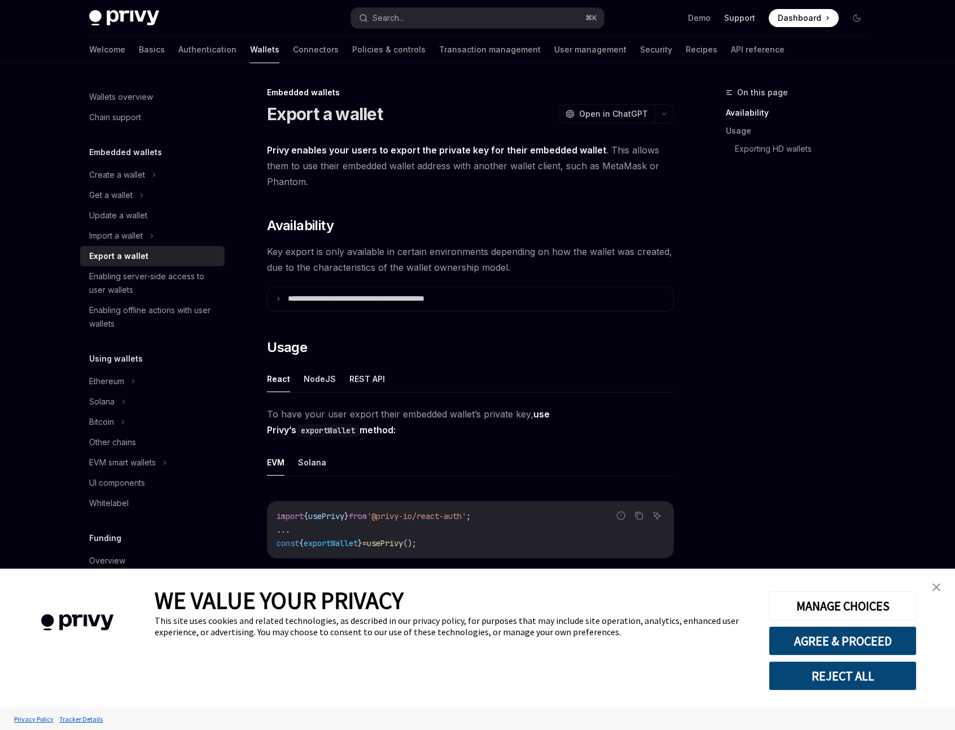
click at [744, 21] on link "Support" at bounding box center [739, 17] width 31 height 11
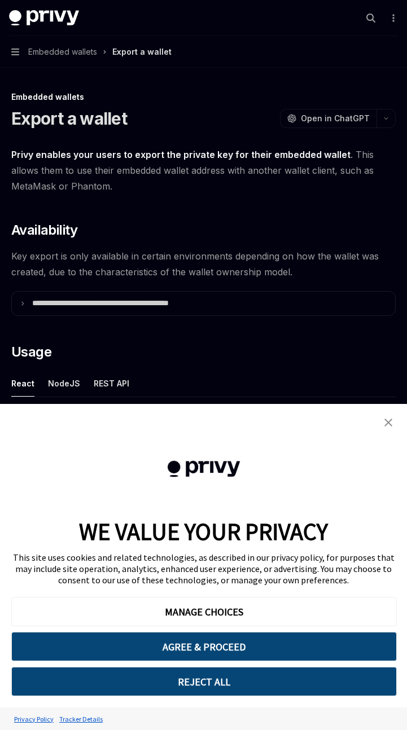
type textarea "*"
